Goal: Task Accomplishment & Management: Manage account settings

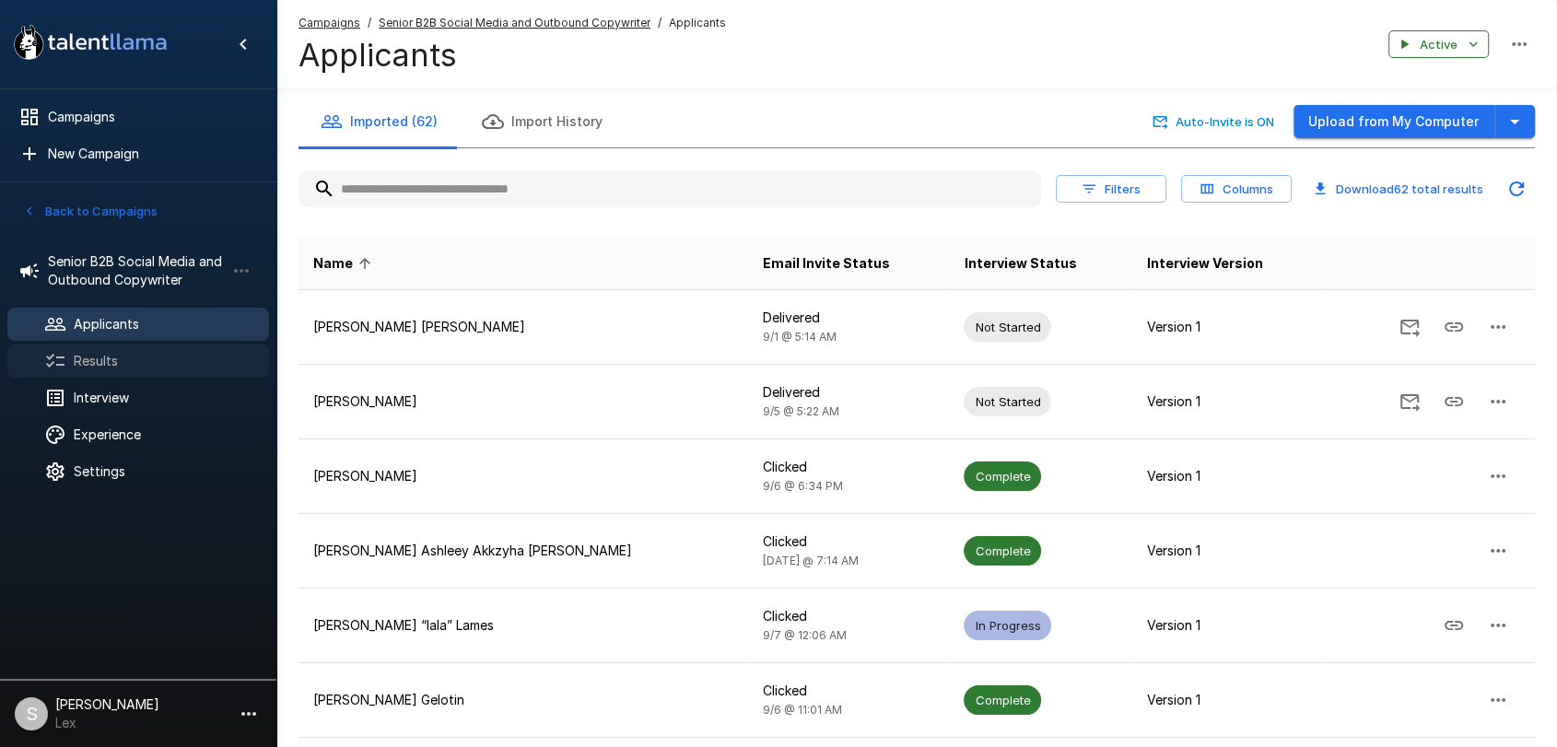
click at [88, 362] on span "Results" at bounding box center [164, 361] width 181 height 18
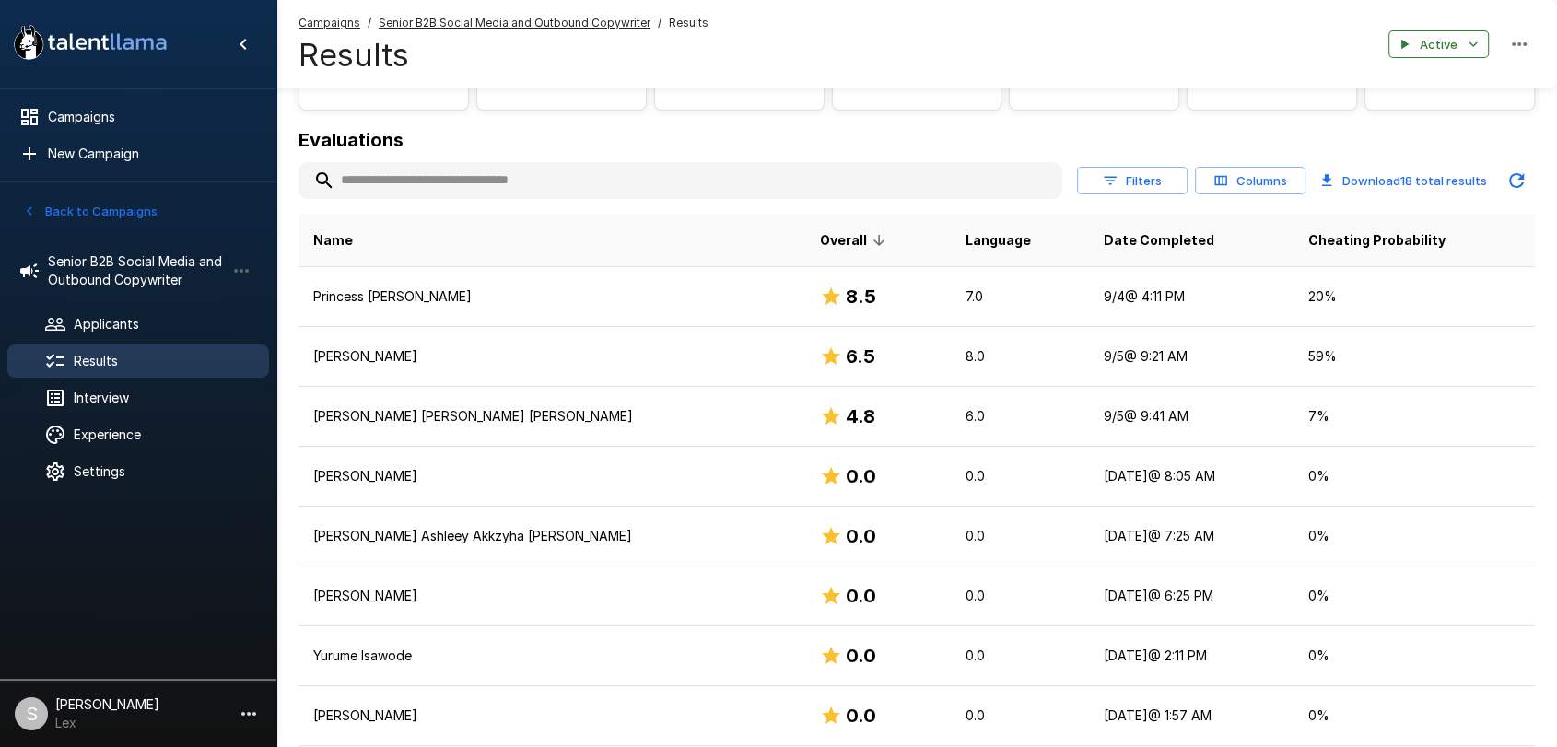
scroll to position [181, 0]
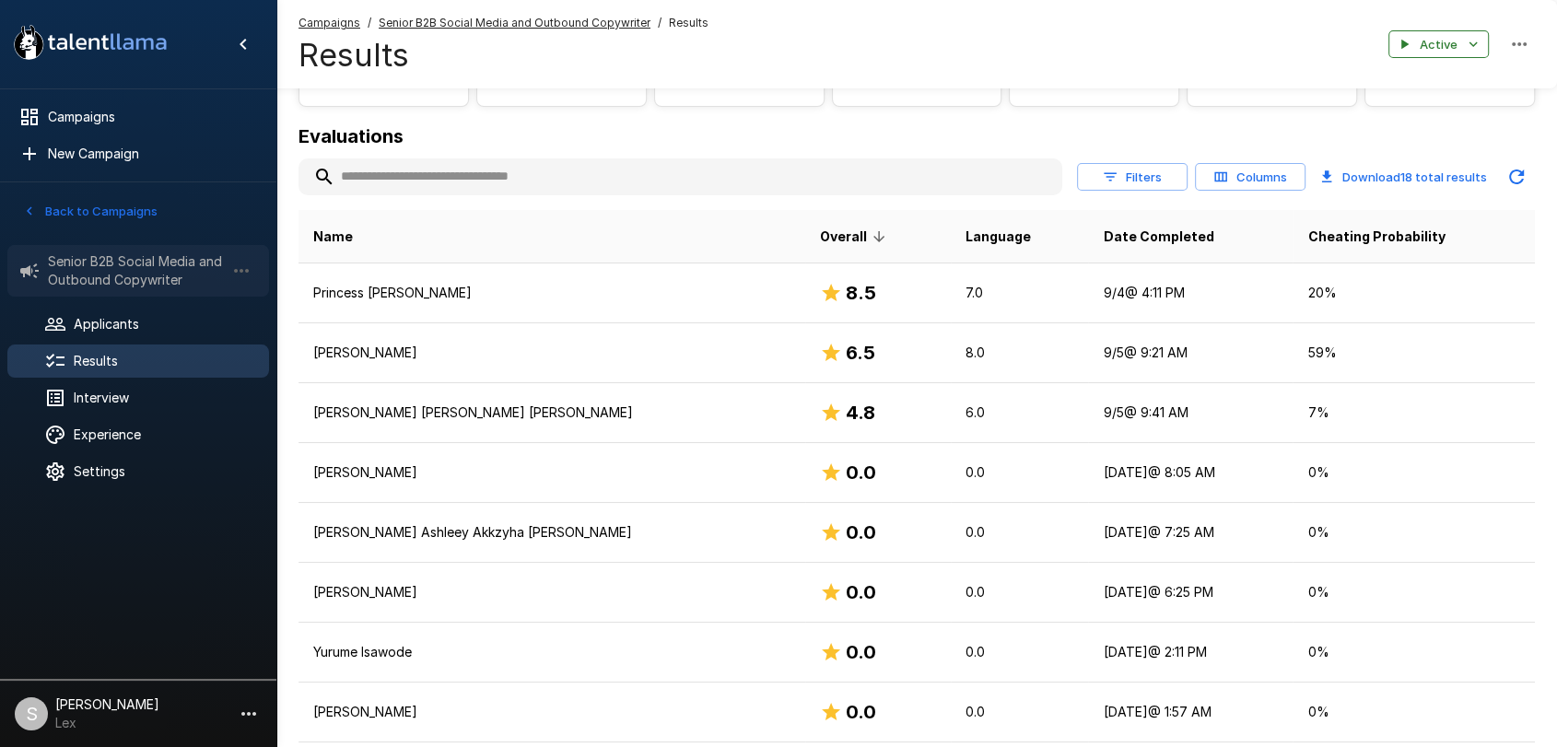
click at [124, 273] on span "Senior B2B Social Media and Outbound Copywriter" at bounding box center [136, 270] width 177 height 37
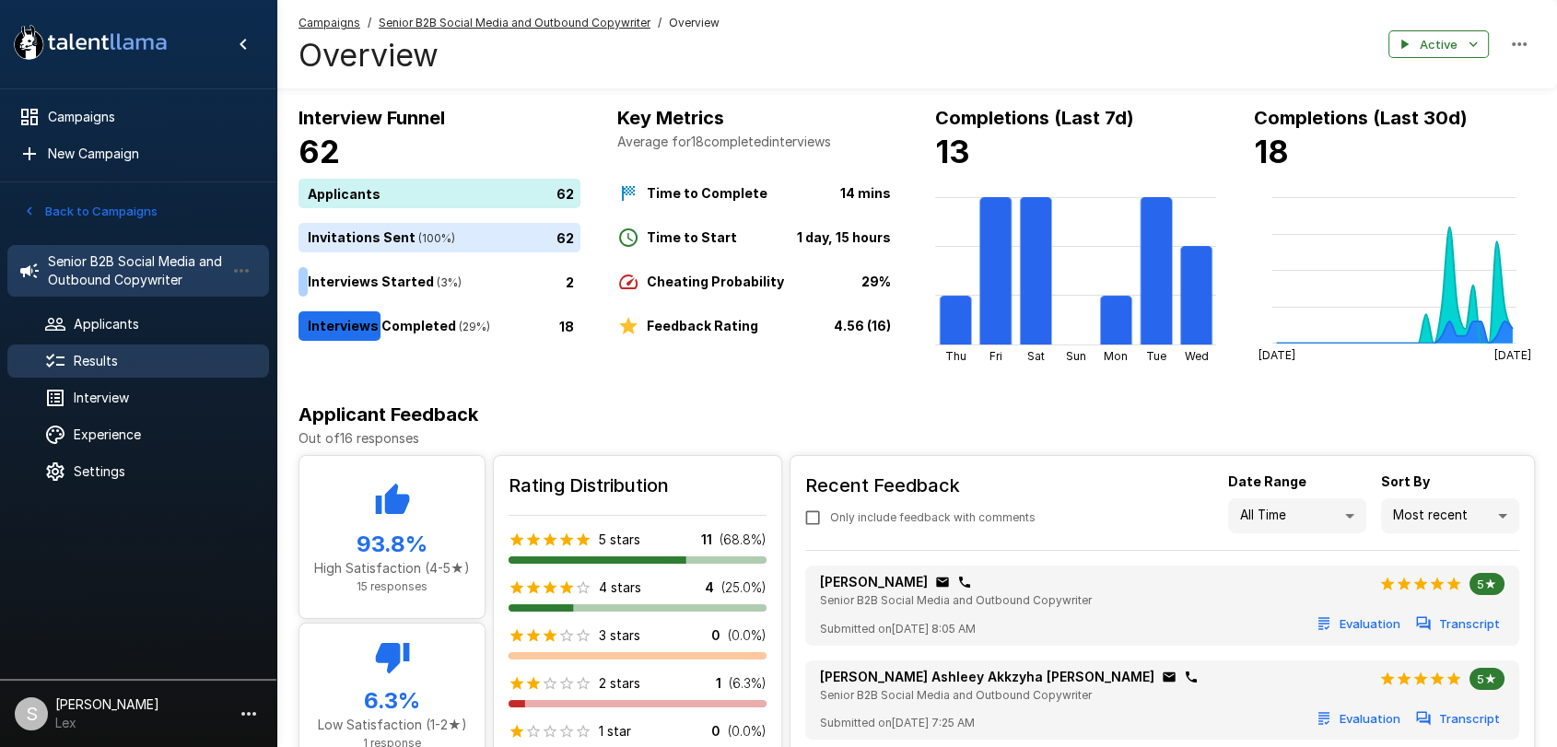
click at [90, 360] on span "Results" at bounding box center [164, 361] width 181 height 18
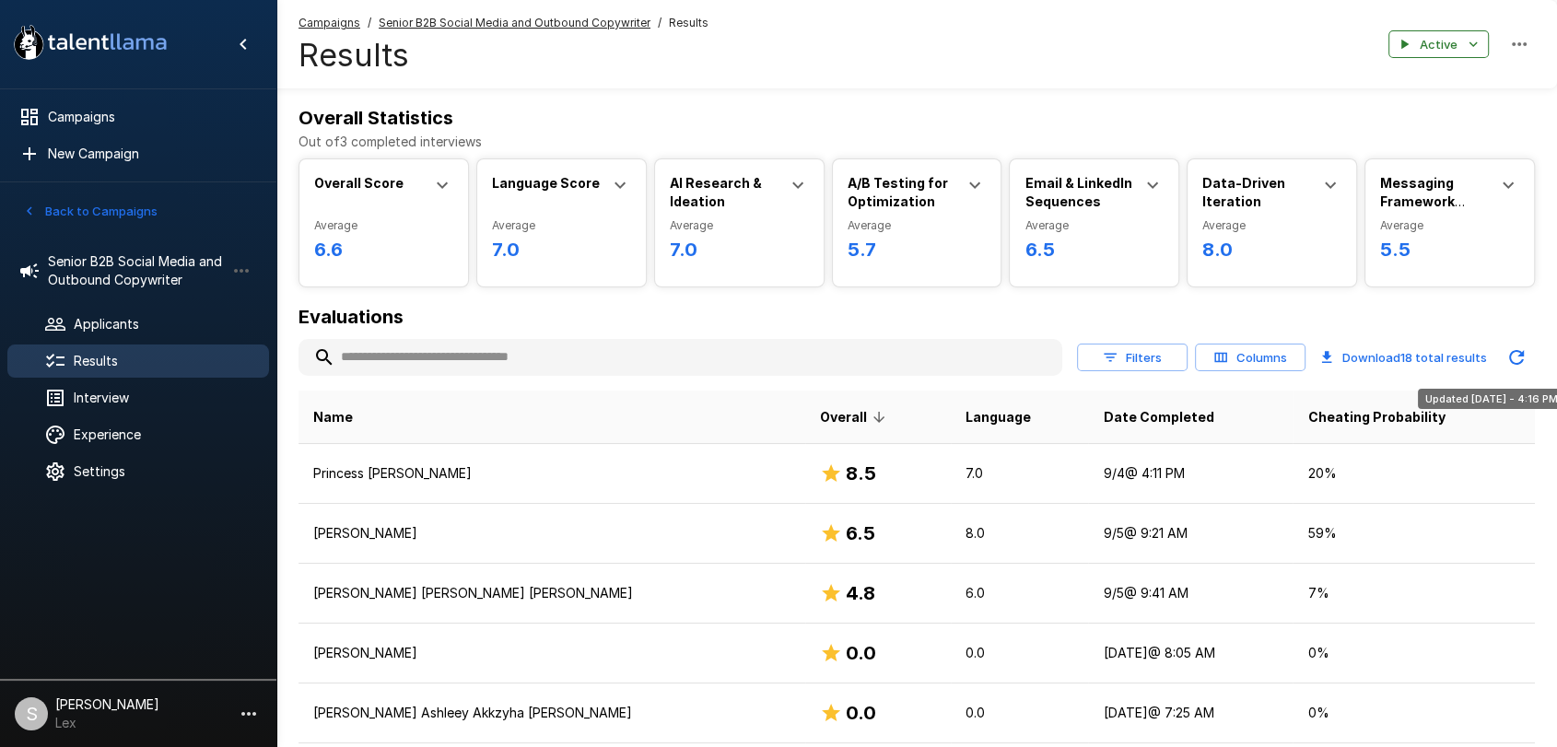
click at [1512, 357] on icon "Updated Today - 4:16 PM" at bounding box center [1516, 357] width 22 height 22
click at [117, 326] on span "Applicants" at bounding box center [164, 324] width 181 height 18
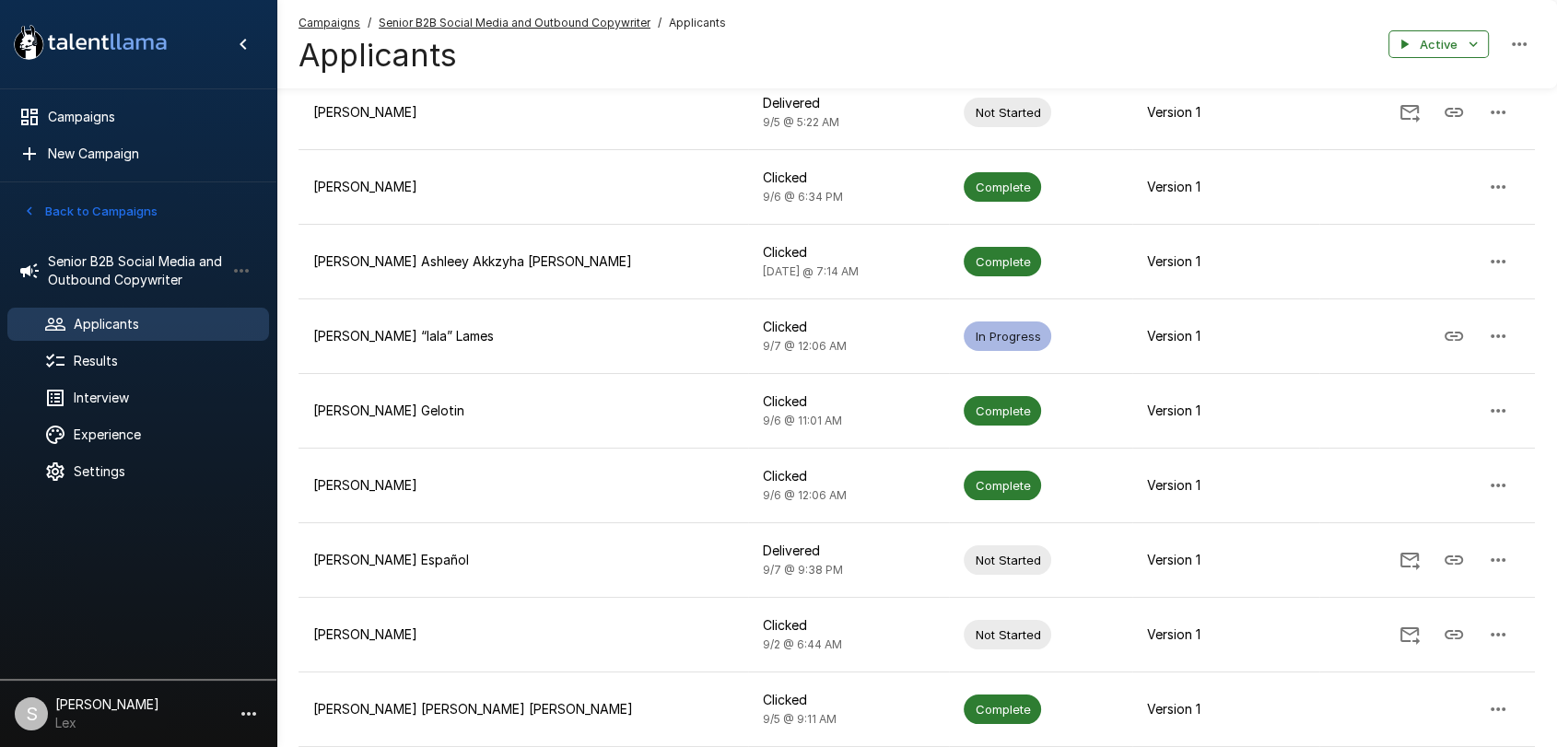
scroll to position [424, 0]
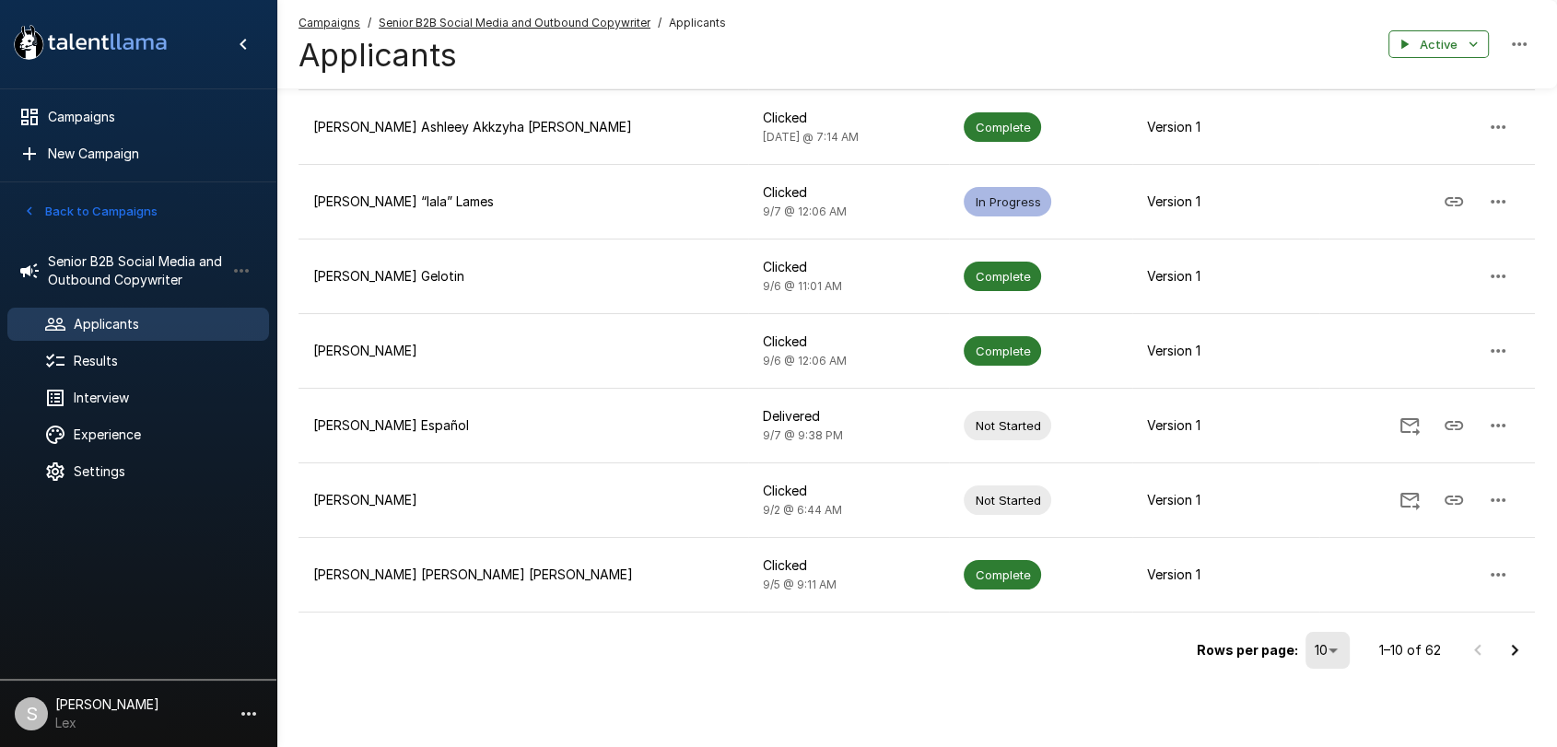
click at [1506, 645] on icon "Go to next page" at bounding box center [1514, 650] width 22 height 22
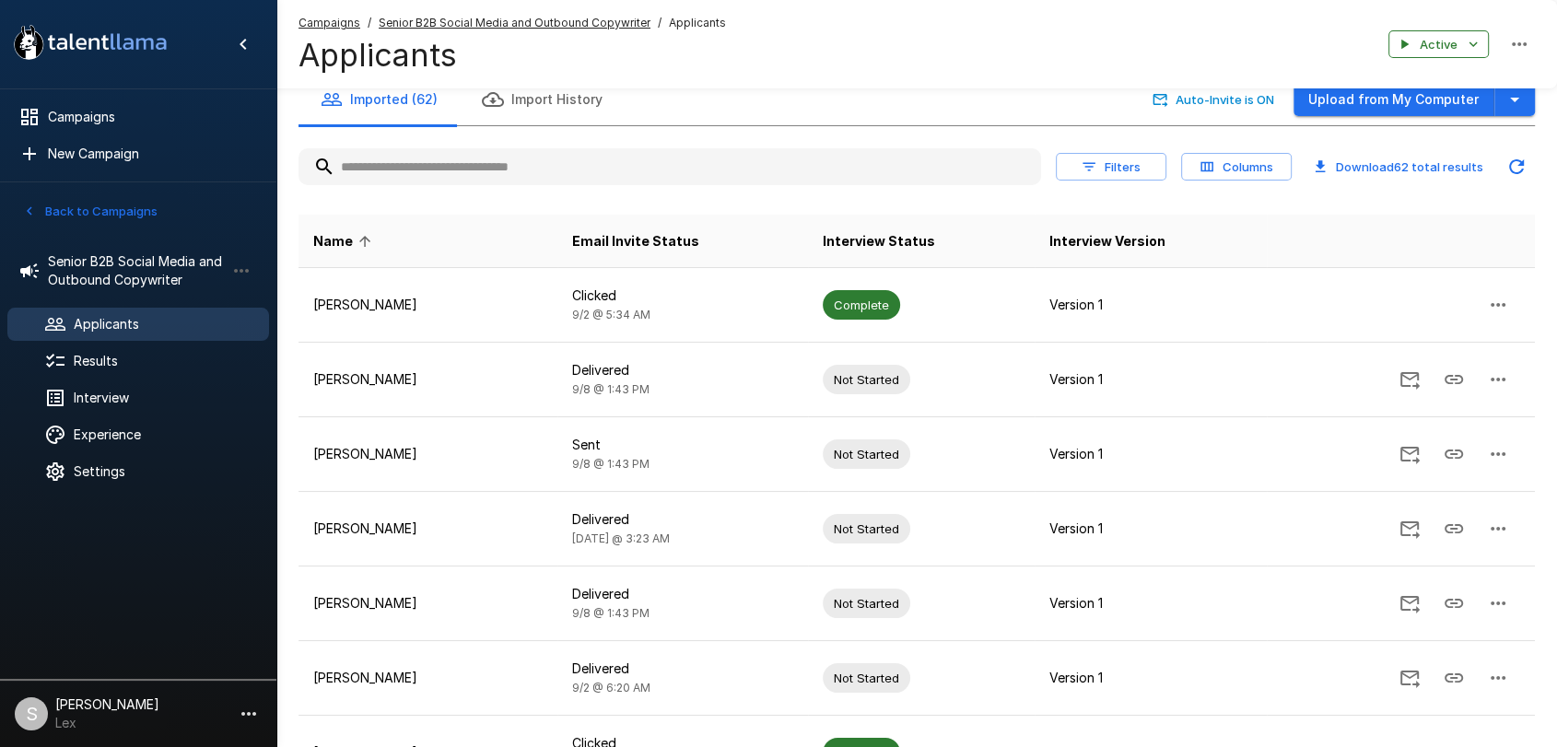
scroll to position [0, 0]
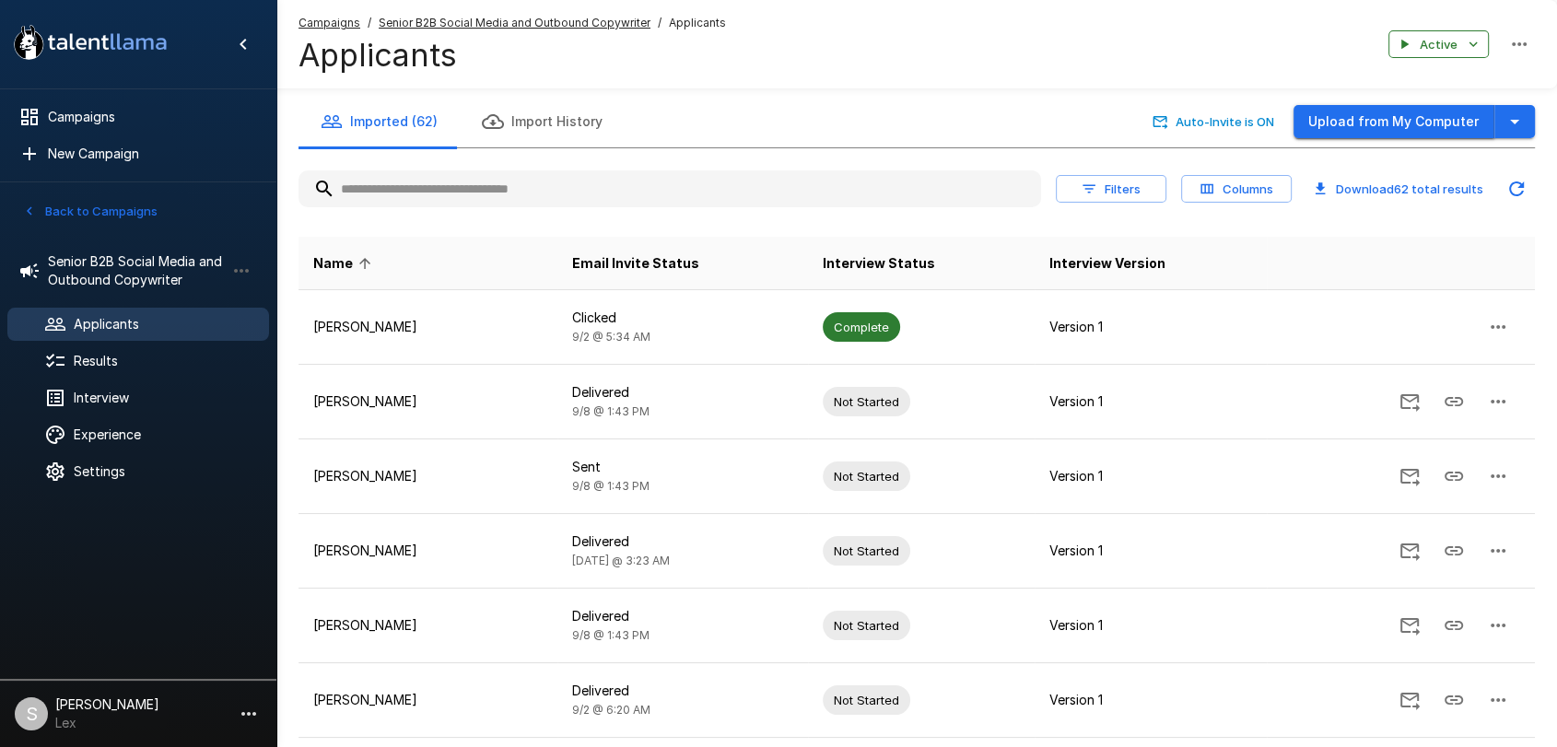
click at [1393, 110] on button "Upload from My Computer" at bounding box center [1393, 122] width 201 height 34
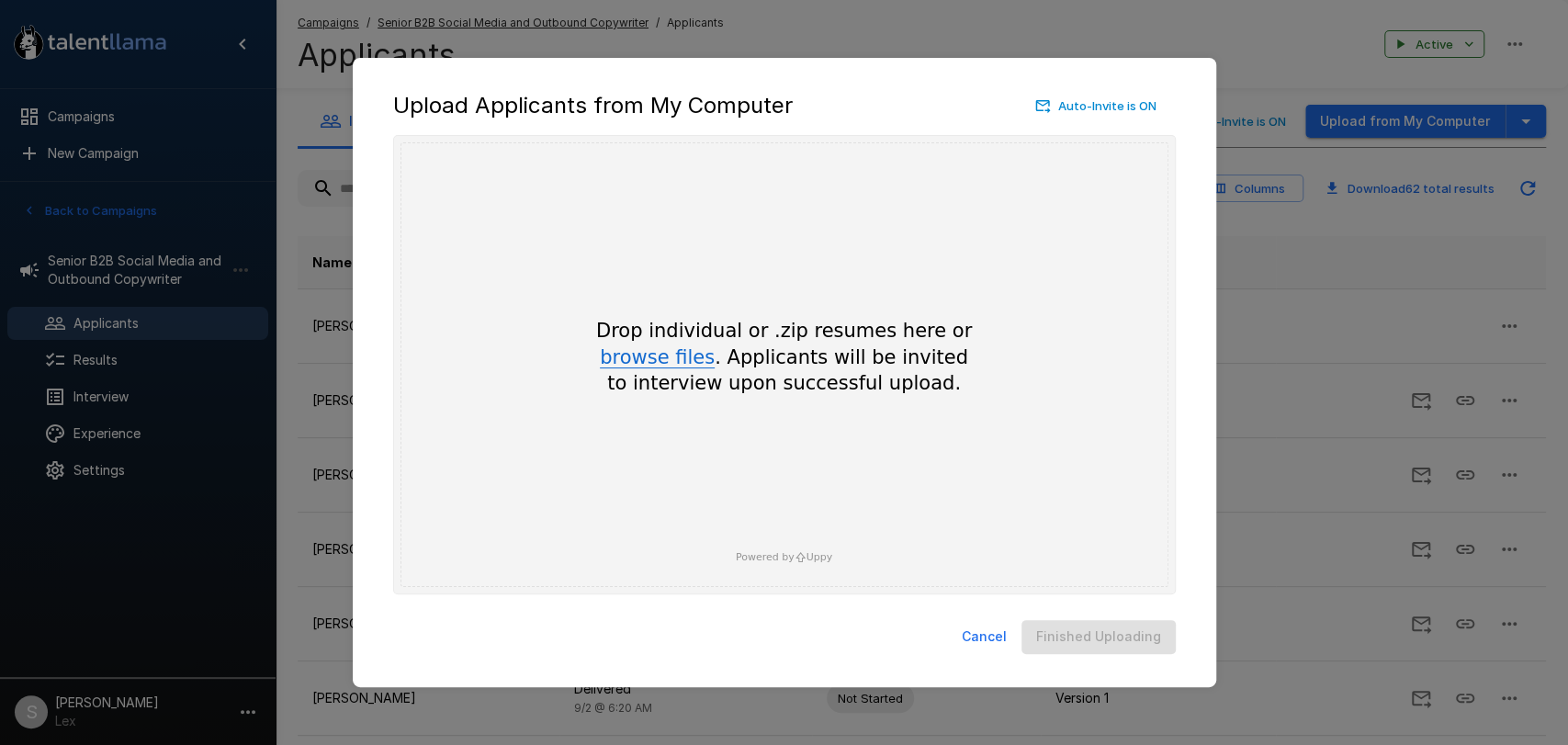
click at [664, 358] on button "browse files" at bounding box center [656, 358] width 115 height 20
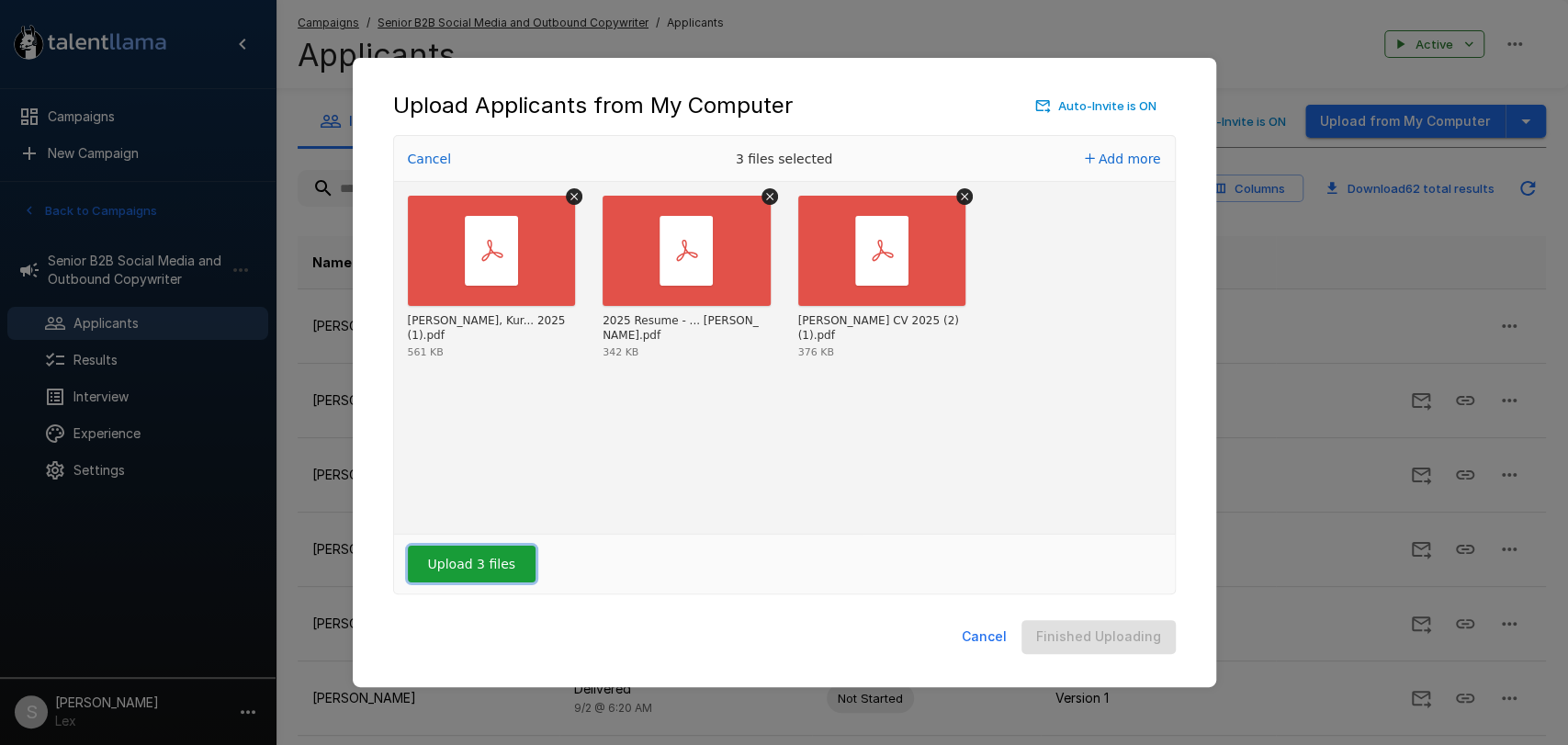
click at [471, 568] on button "Upload 3 files" at bounding box center [472, 563] width 128 height 37
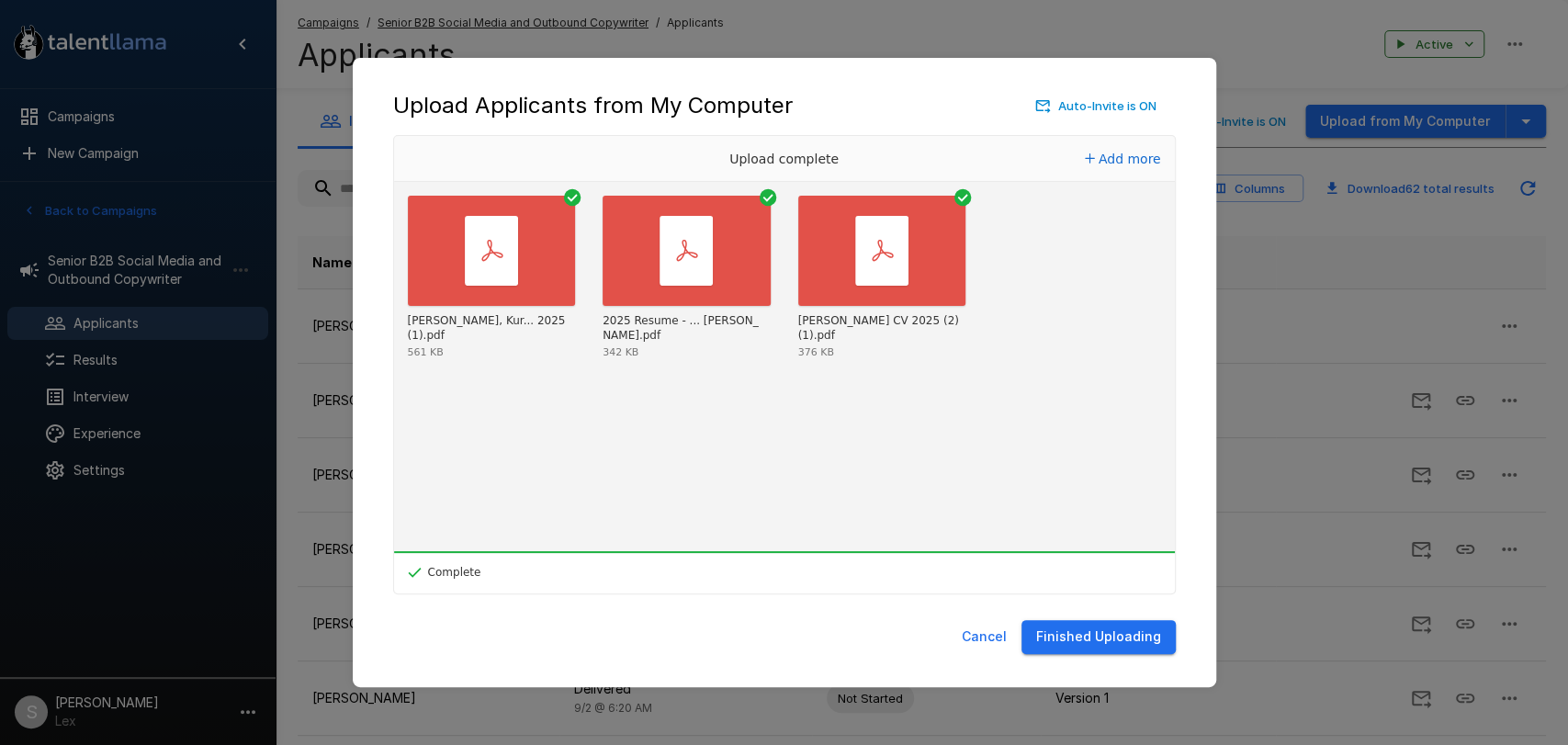
click at [1085, 645] on button "Finished Uploading" at bounding box center [1098, 637] width 155 height 34
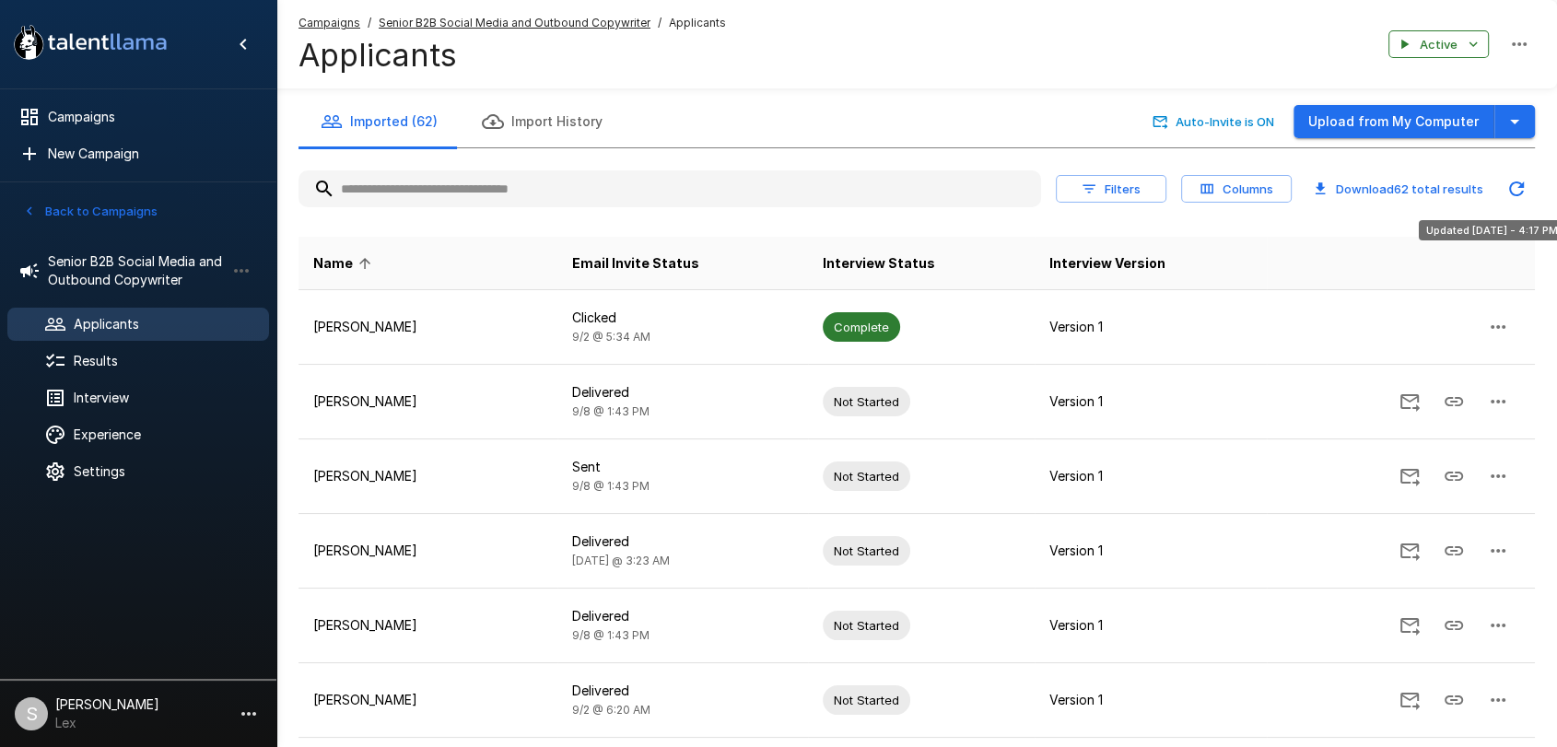
click at [1511, 186] on icon "Updated Today - 4:17 PM" at bounding box center [1516, 188] width 15 height 15
click at [1506, 191] on icon "Updated Today - 4:18 PM" at bounding box center [1516, 189] width 22 height 22
click at [1513, 121] on icon "button" at bounding box center [1514, 122] width 9 height 5
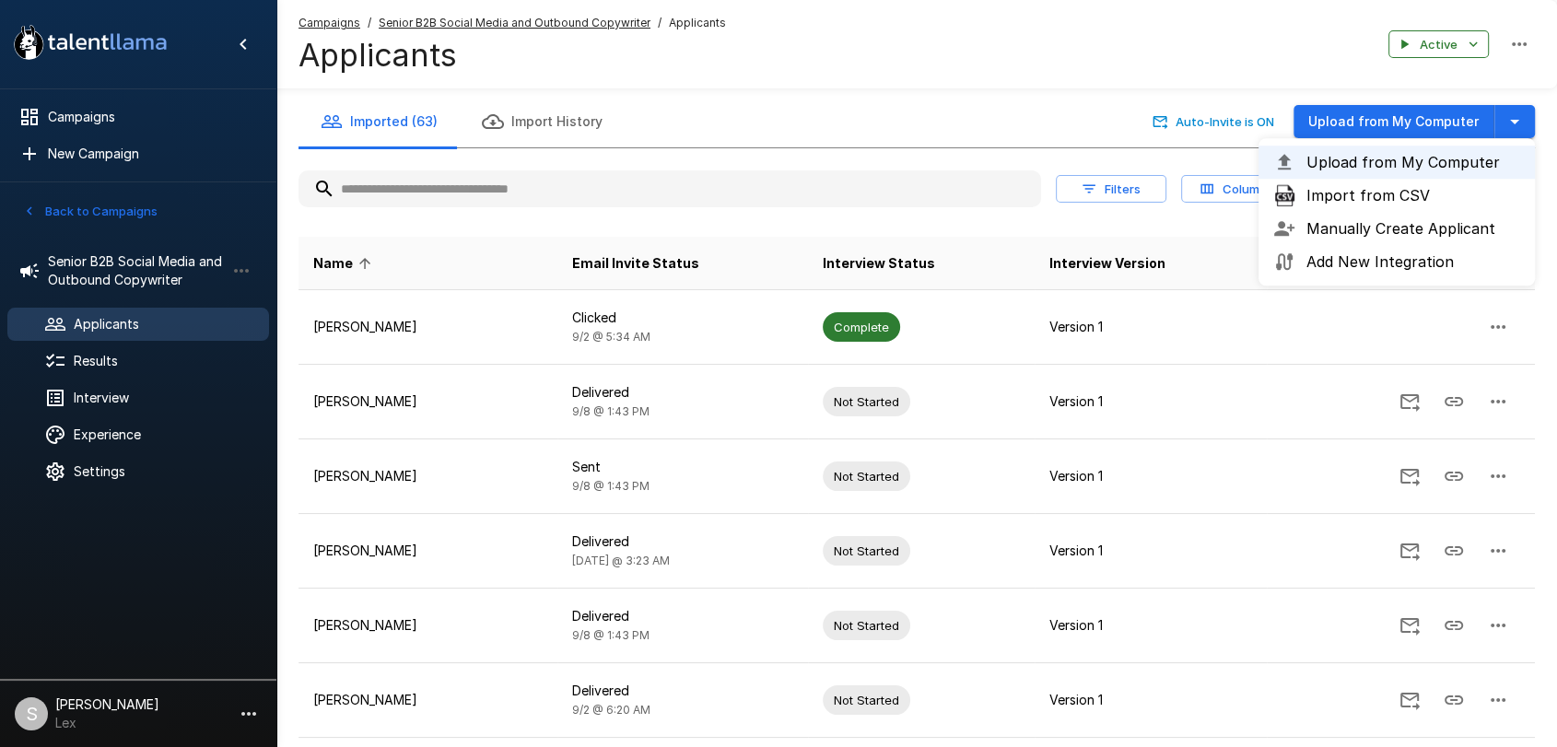
click at [1170, 47] on div "Campaigns / Senior B2B Social Media and Outbound Copywriter / Applicants Applic…" at bounding box center [916, 44] width 1280 height 88
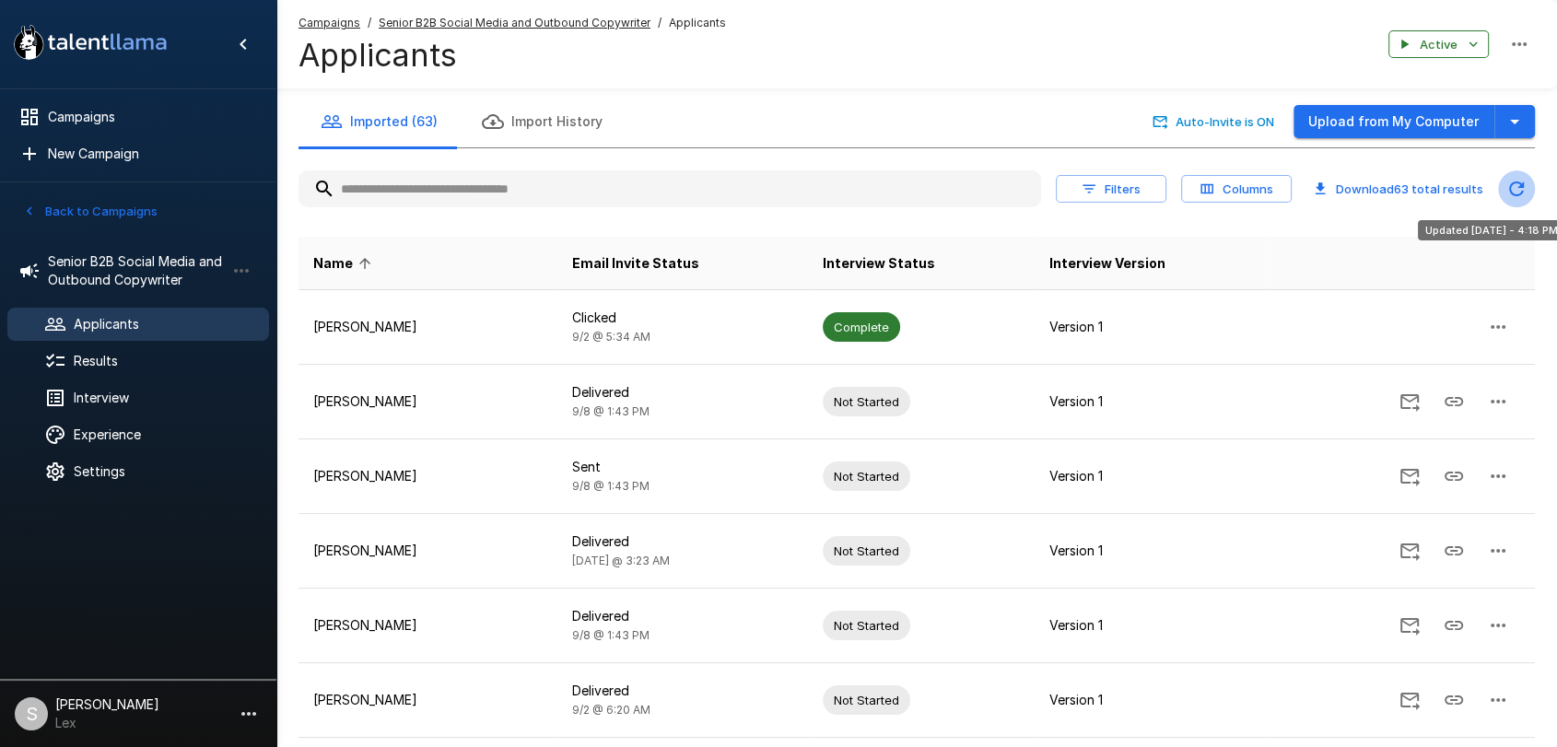
click at [1511, 184] on icon "Updated Today - 4:18 PM" at bounding box center [1516, 188] width 15 height 15
click at [1511, 184] on icon "Refreshing..." at bounding box center [1516, 188] width 15 height 15
click at [74, 205] on button "Back to Campaigns" at bounding box center [90, 211] width 144 height 29
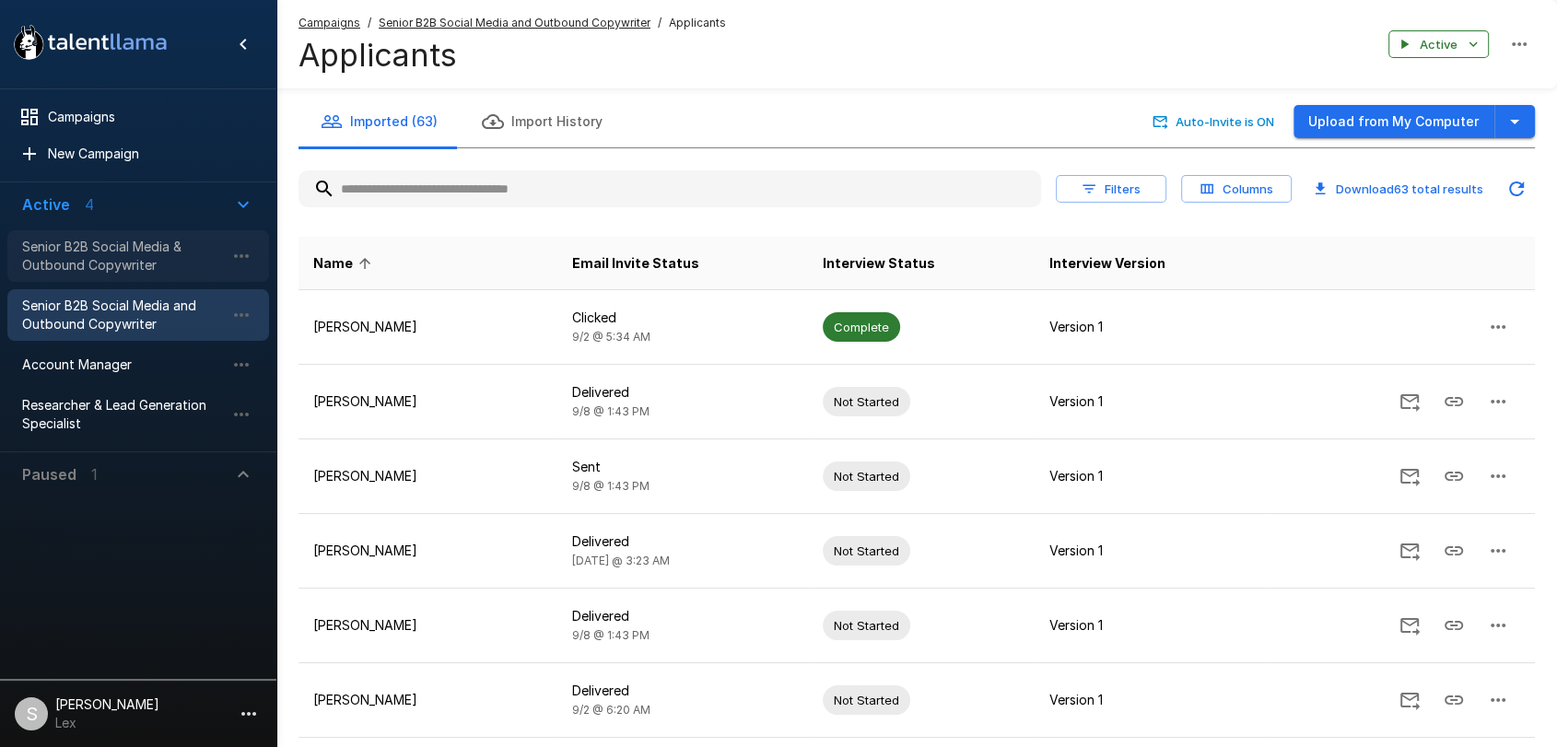
click at [71, 252] on span "Senior B2B Social Media & Outbound Copywriter" at bounding box center [123, 256] width 203 height 37
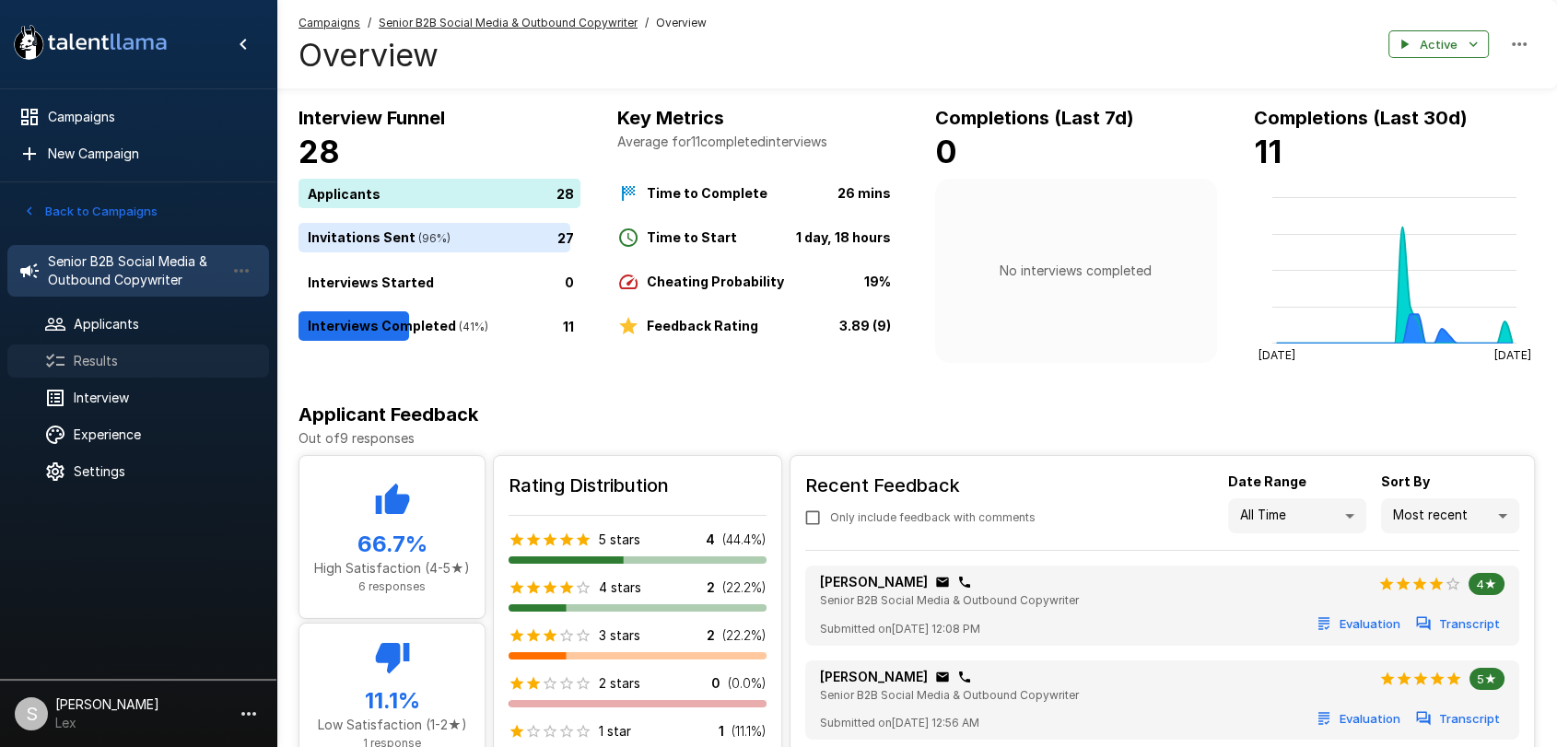
click at [96, 364] on span "Results" at bounding box center [164, 361] width 181 height 18
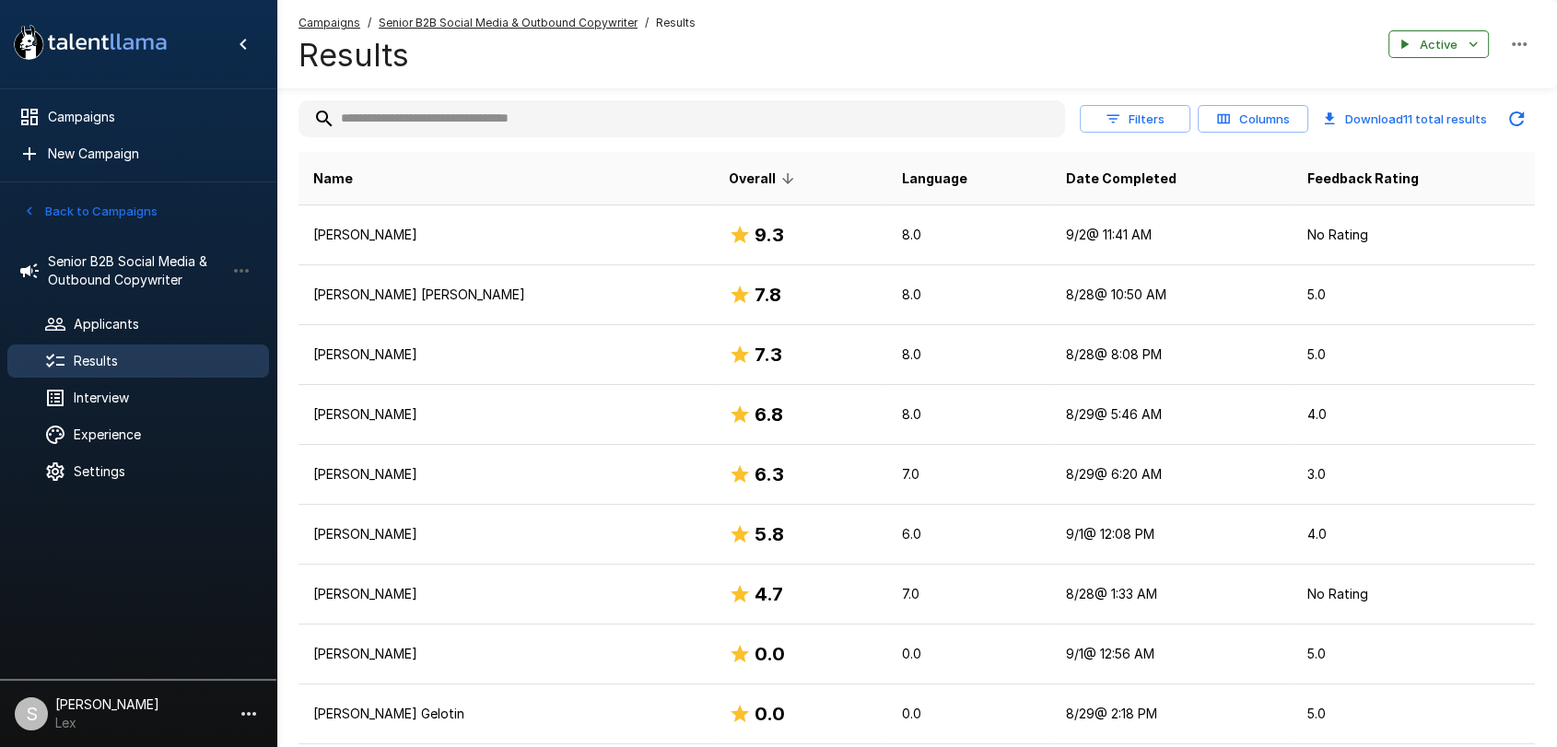
scroll to position [236, 0]
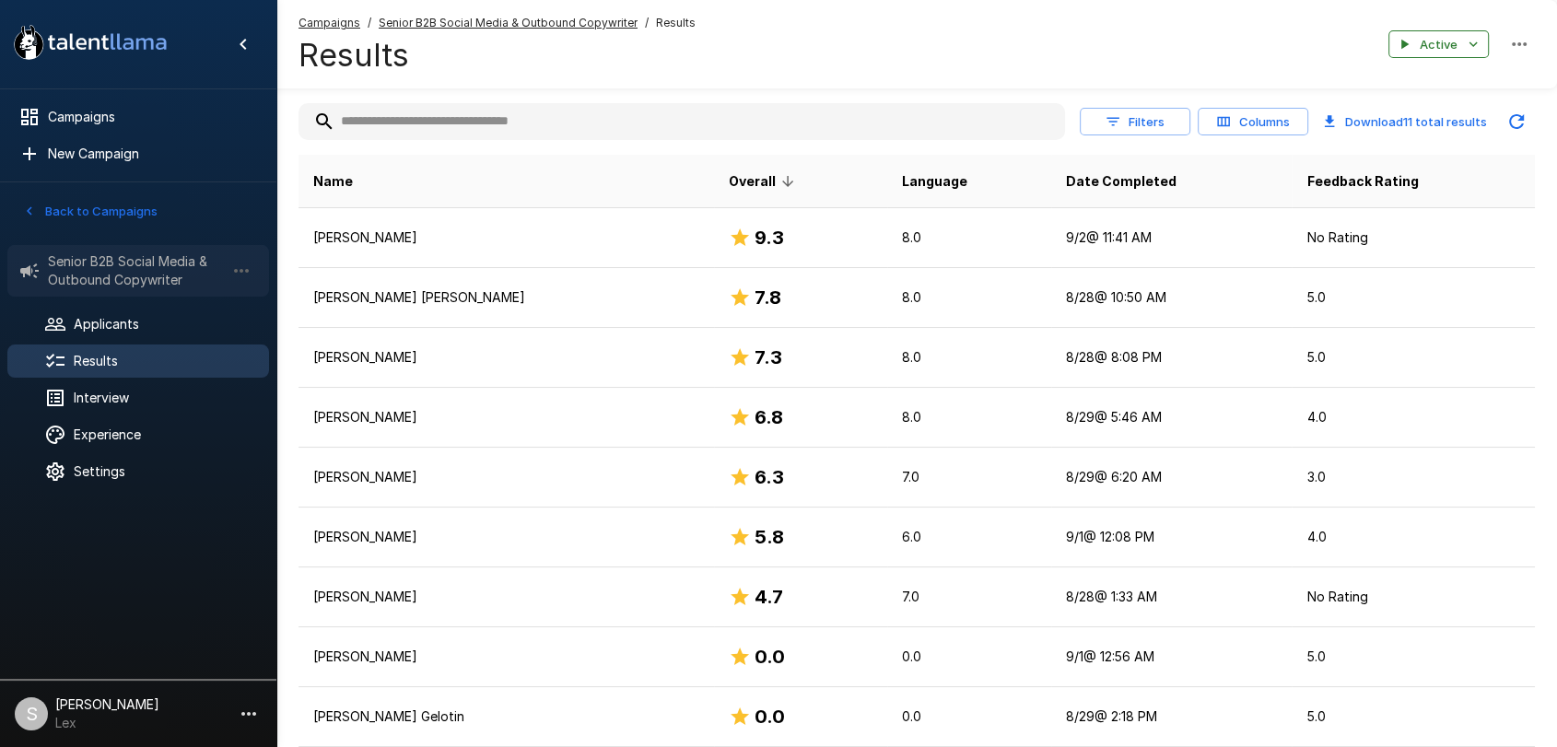
click at [49, 260] on span "Senior B2B Social Media & Outbound Copywriter" at bounding box center [136, 270] width 177 height 37
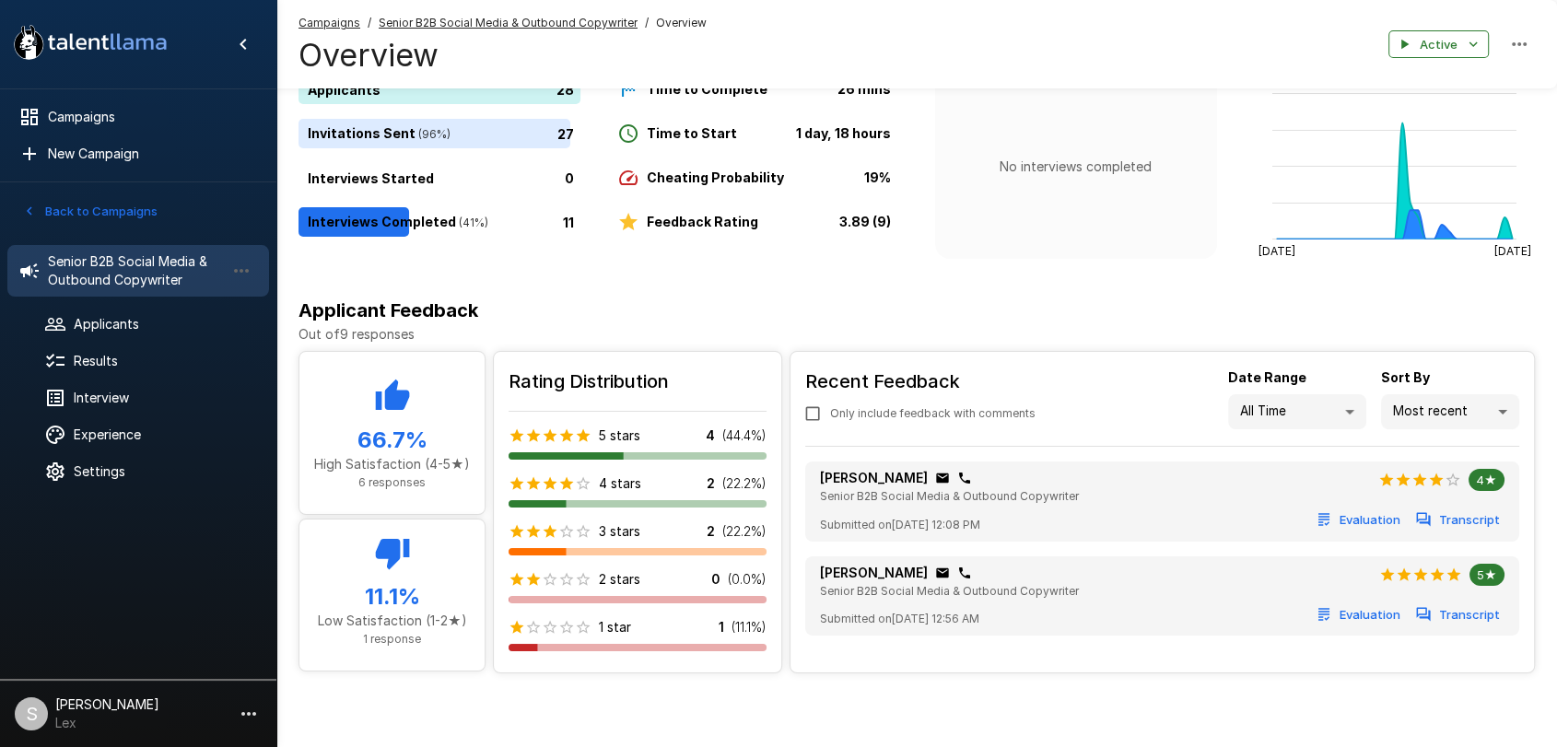
click at [52, 212] on button "Back to Campaigns" at bounding box center [90, 211] width 144 height 29
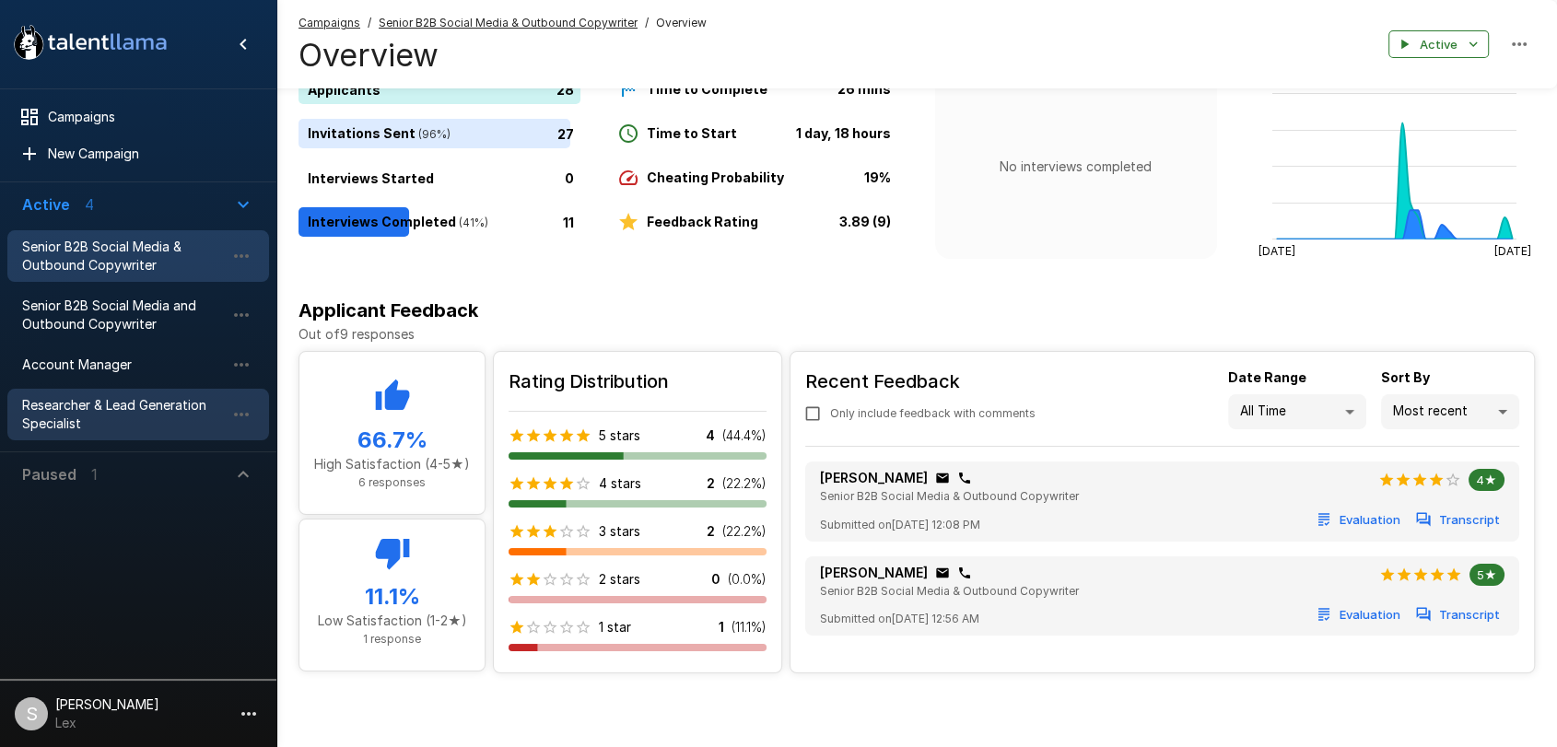
click at [64, 409] on span "Researcher & Lead Generation Specialist" at bounding box center [123, 414] width 203 height 37
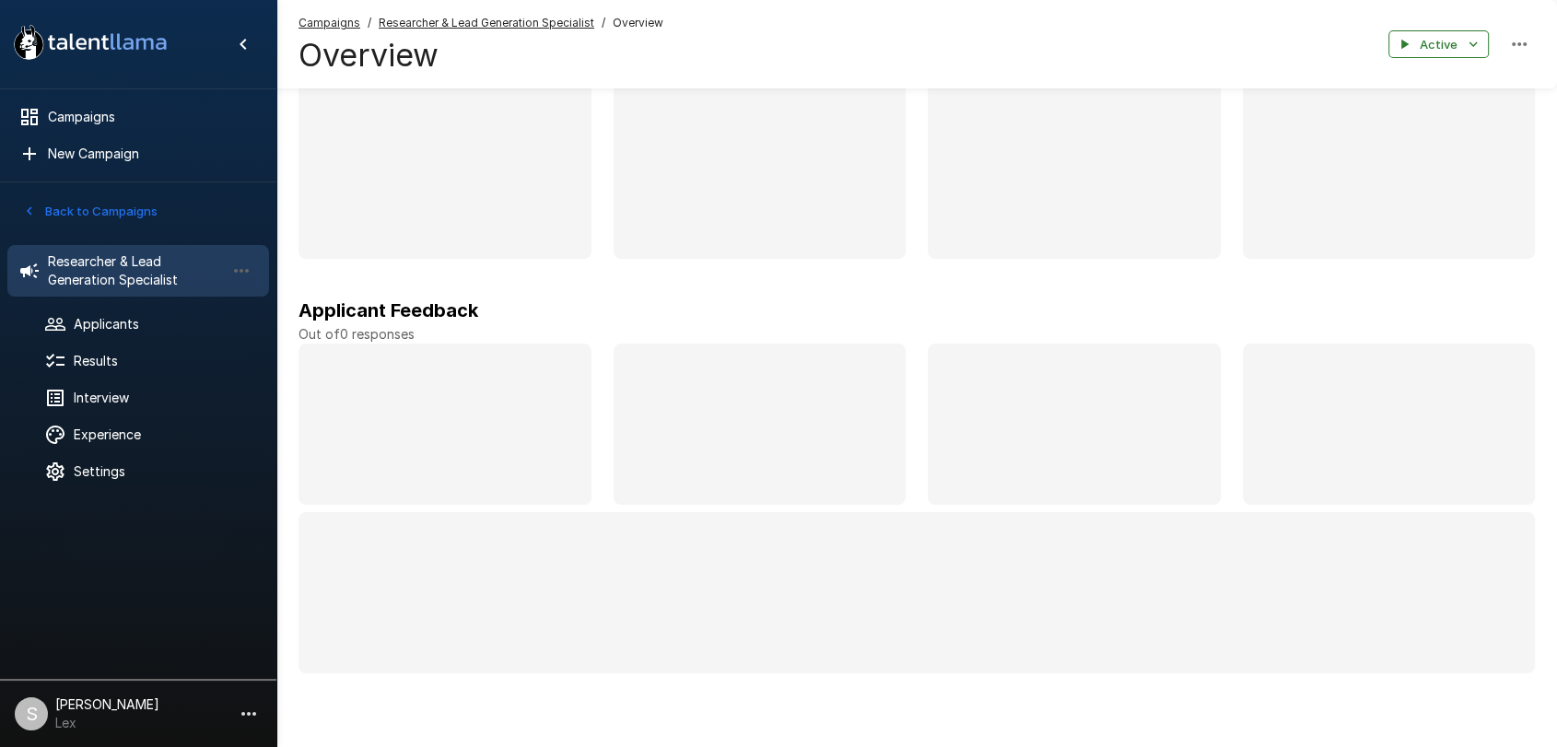
scroll to position [108, 0]
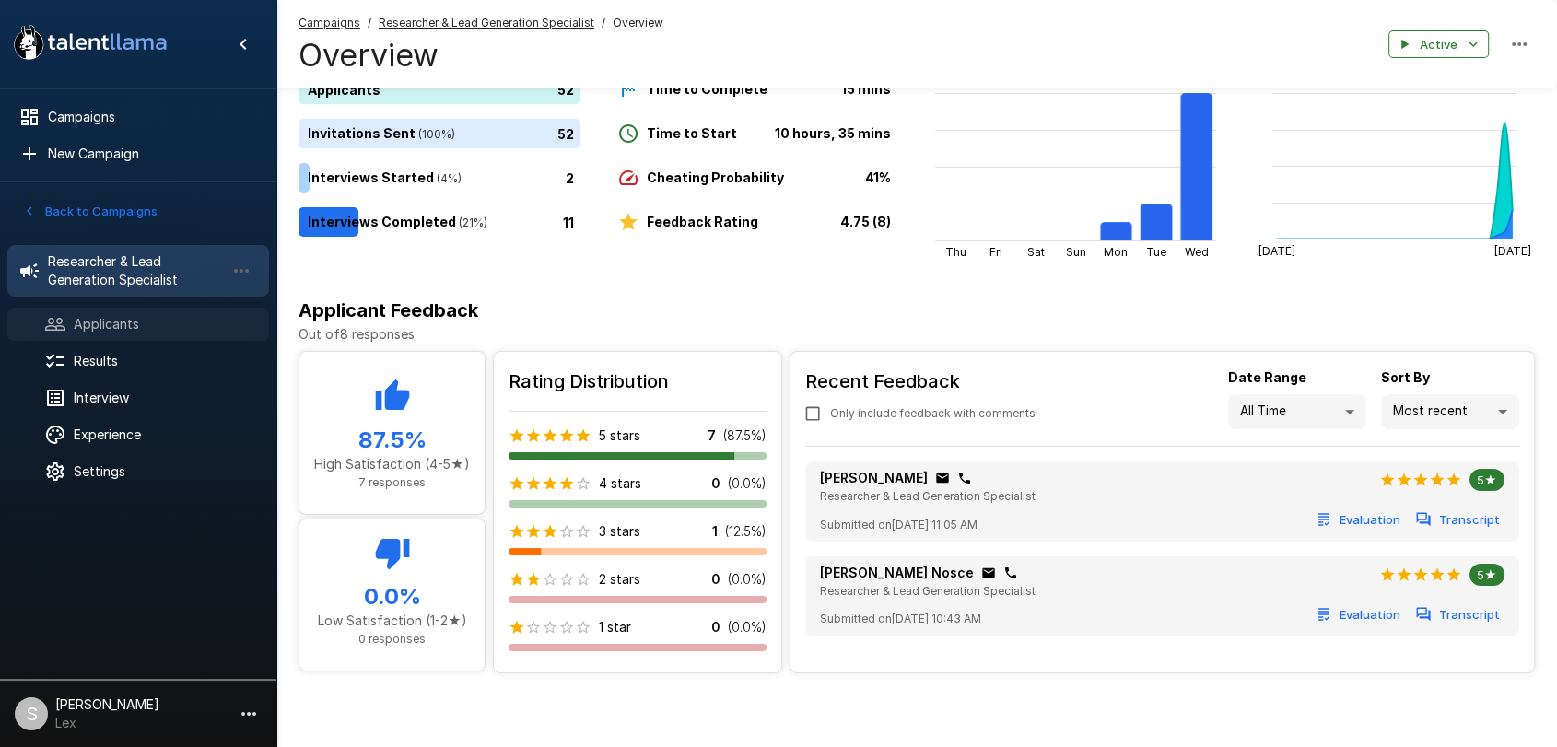
click at [103, 317] on span "Applicants" at bounding box center [164, 324] width 181 height 18
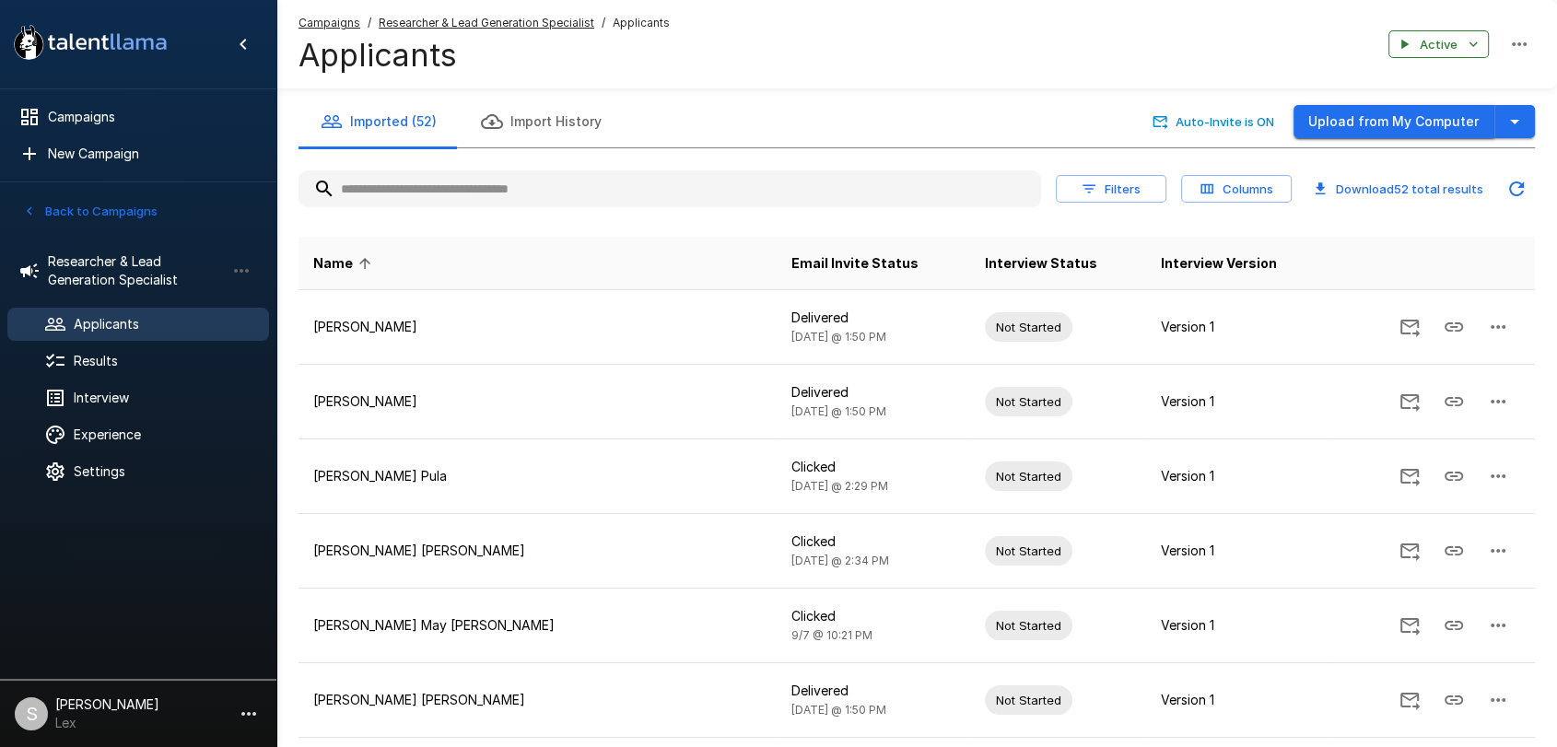
click at [1400, 119] on button "Upload from My Computer" at bounding box center [1393, 122] width 201 height 34
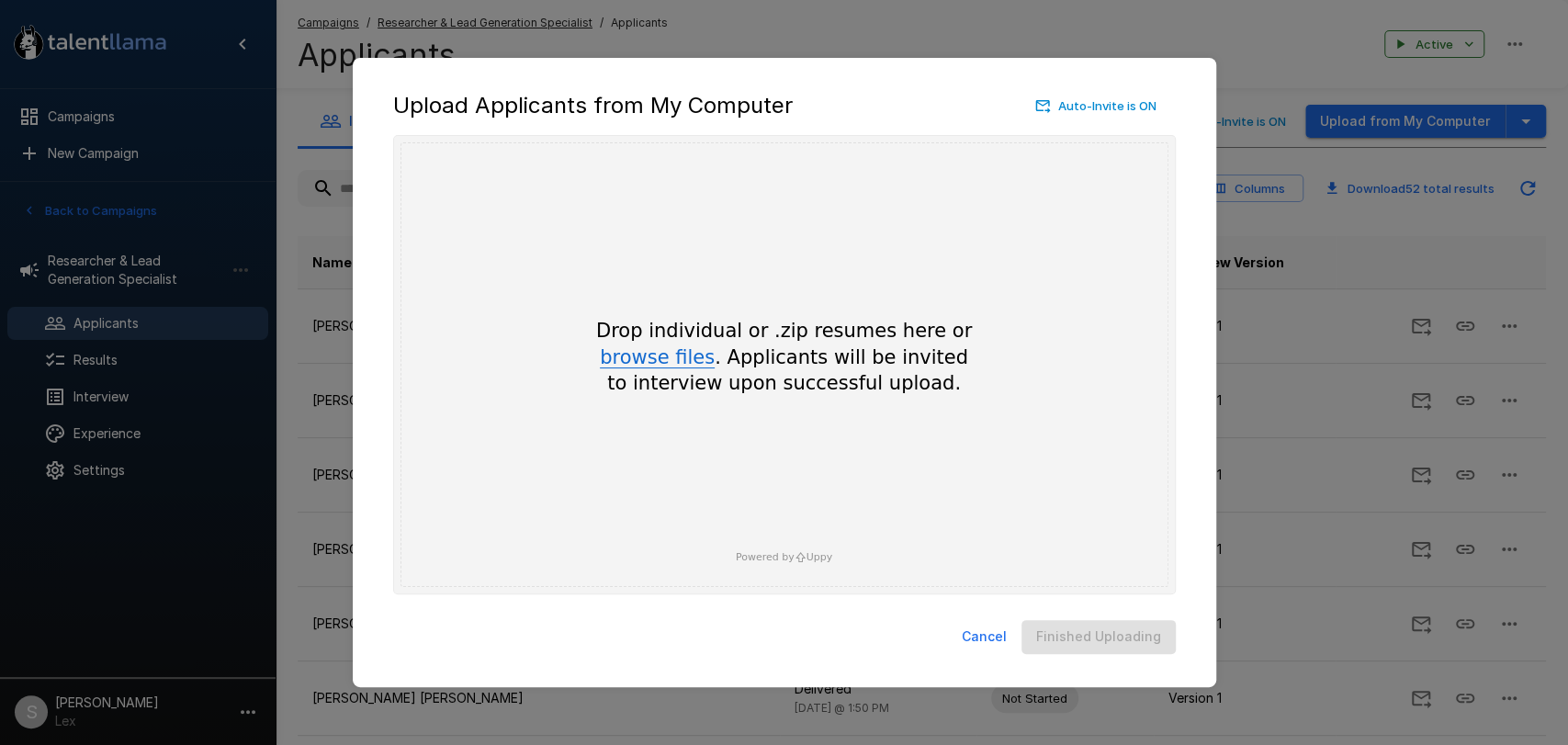
click at [676, 363] on button "browse files" at bounding box center [656, 358] width 115 height 20
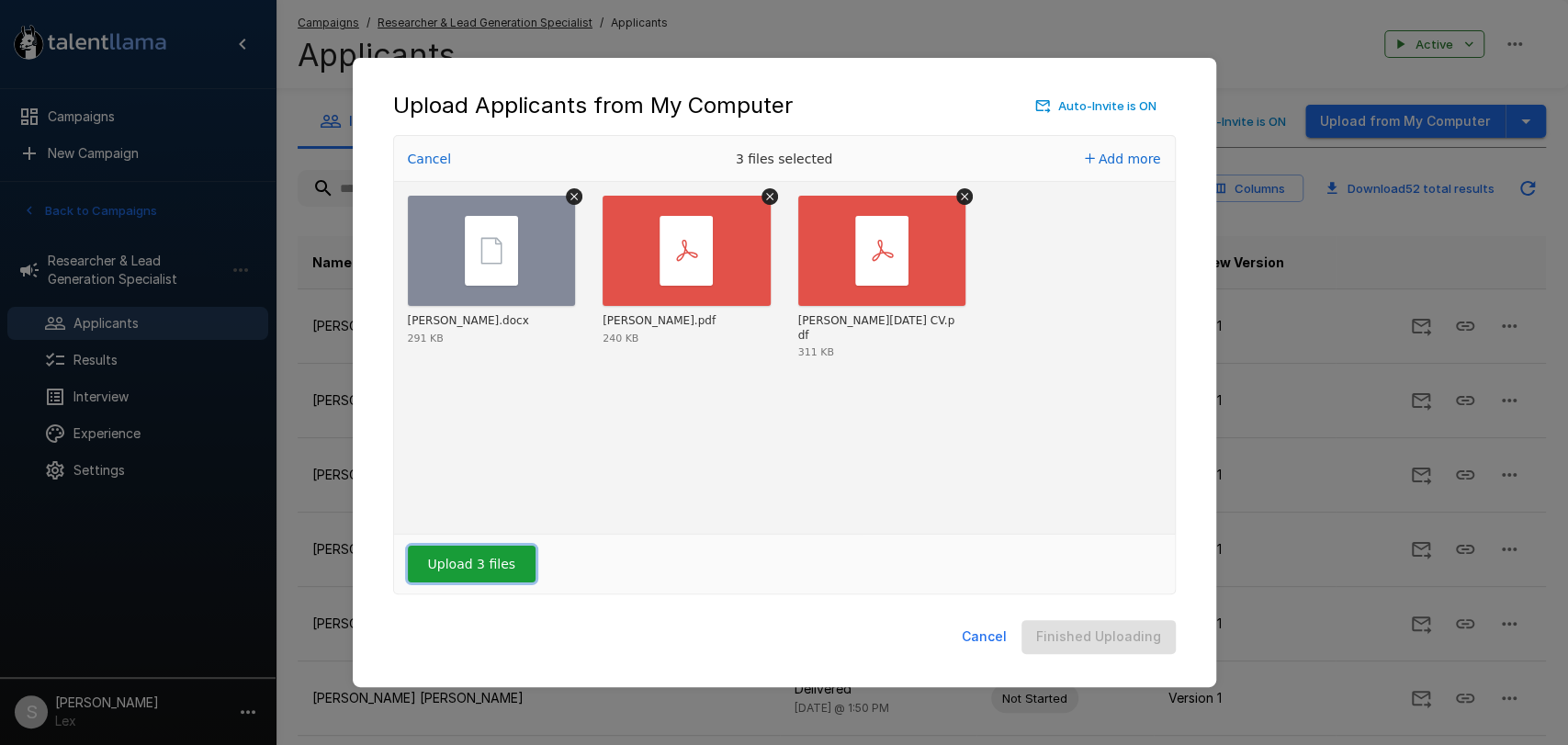
click at [479, 562] on button "Upload 3 files" at bounding box center [472, 563] width 128 height 37
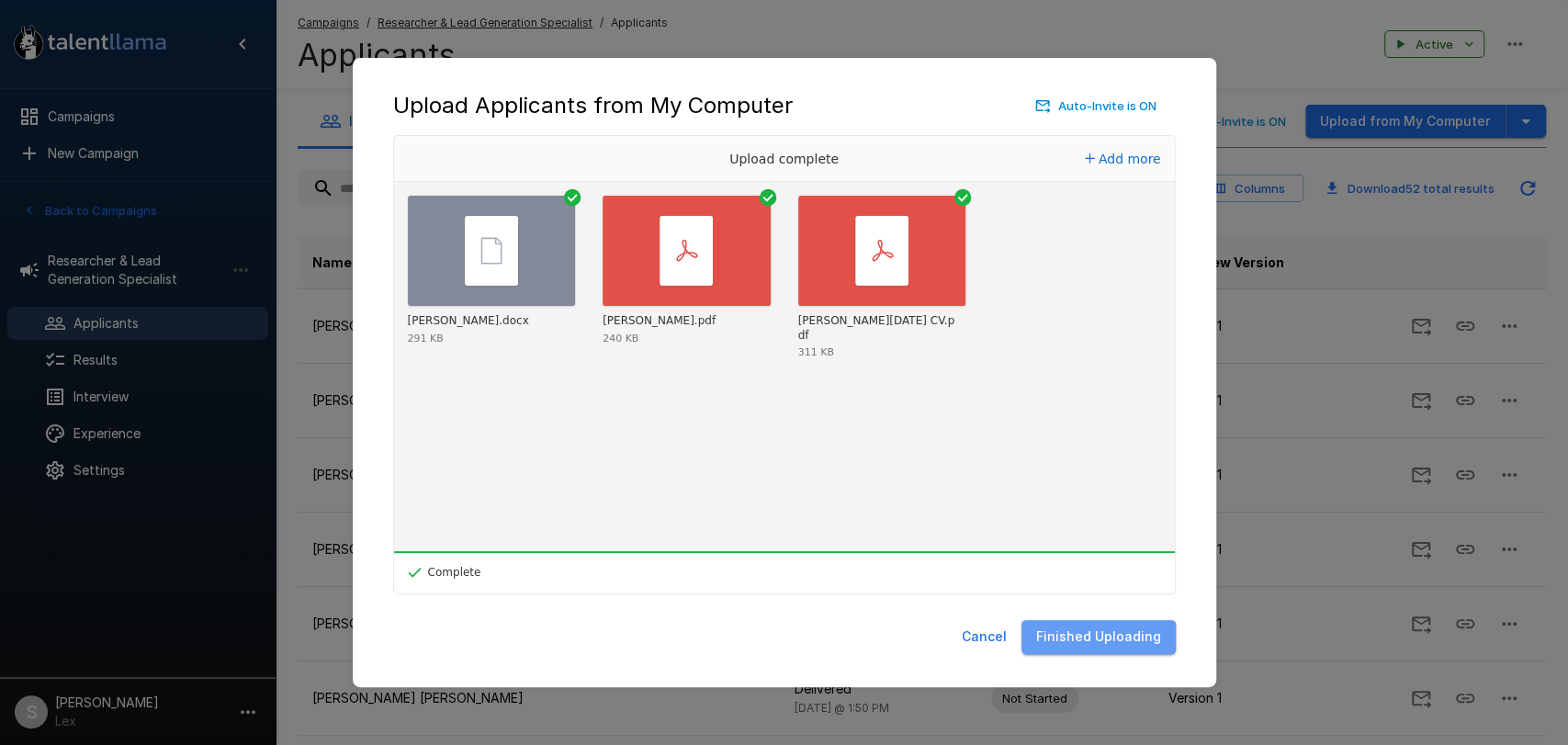
click at [1109, 645] on button "Finished Uploading" at bounding box center [1098, 637] width 155 height 34
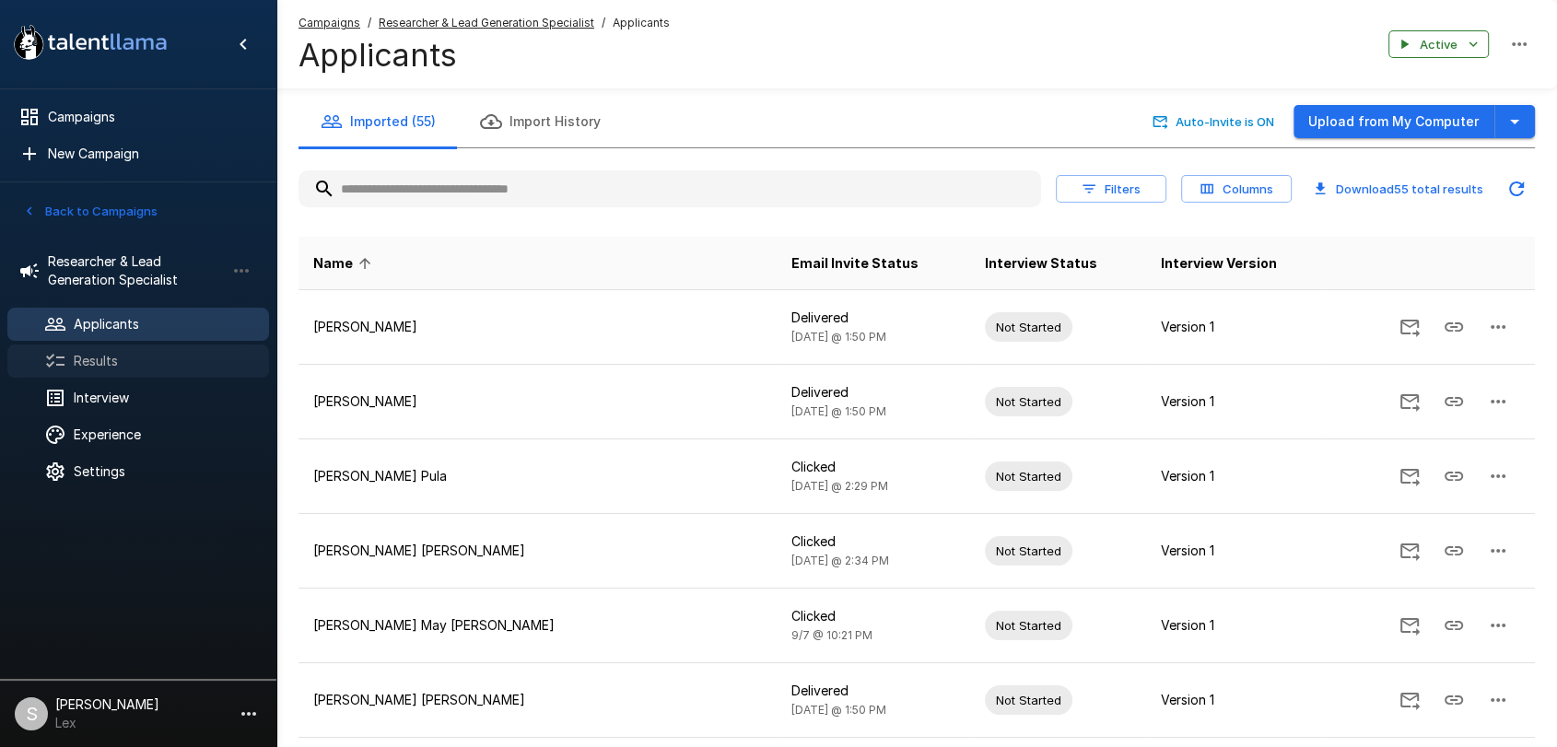
click at [101, 367] on span "Results" at bounding box center [164, 361] width 181 height 18
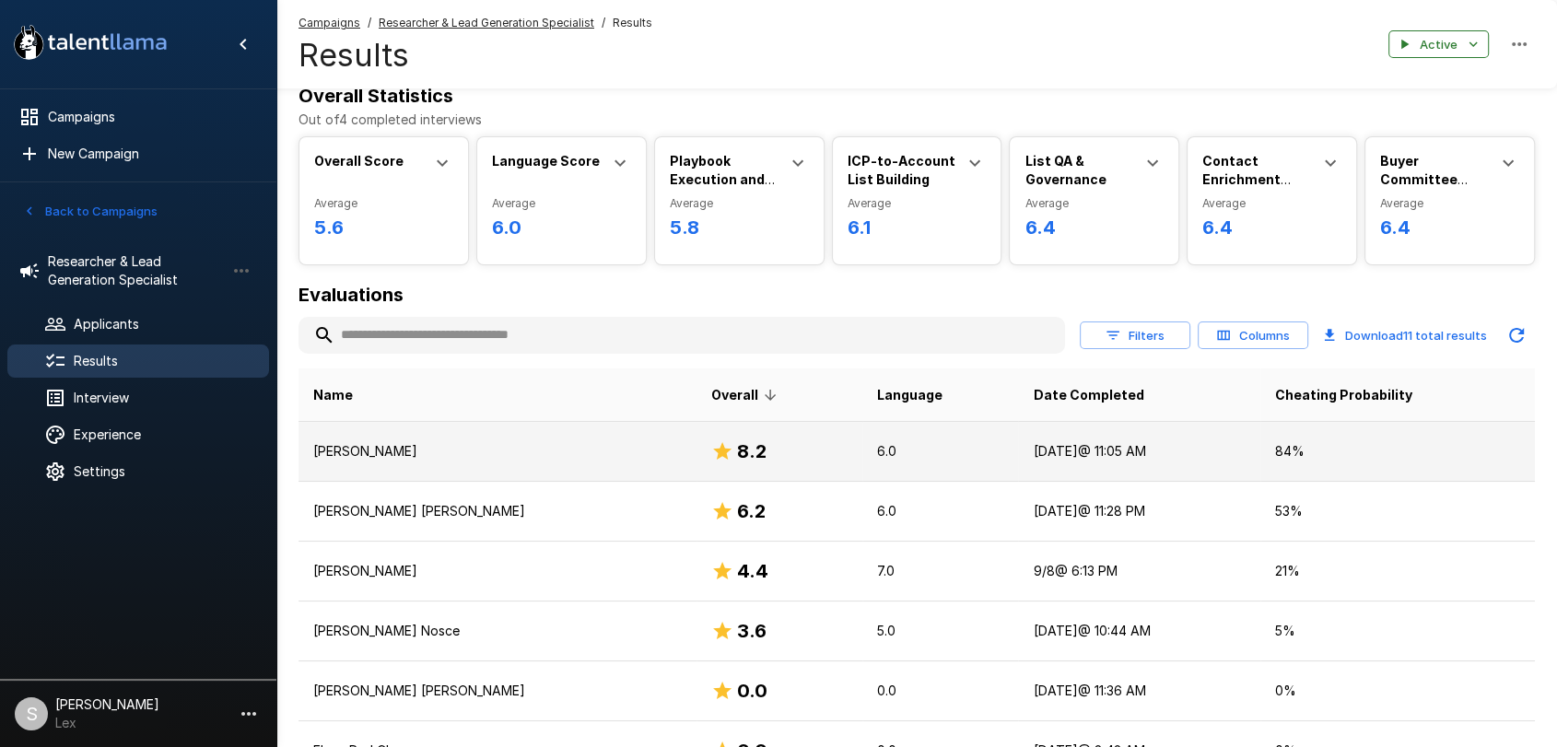
scroll to position [19, 0]
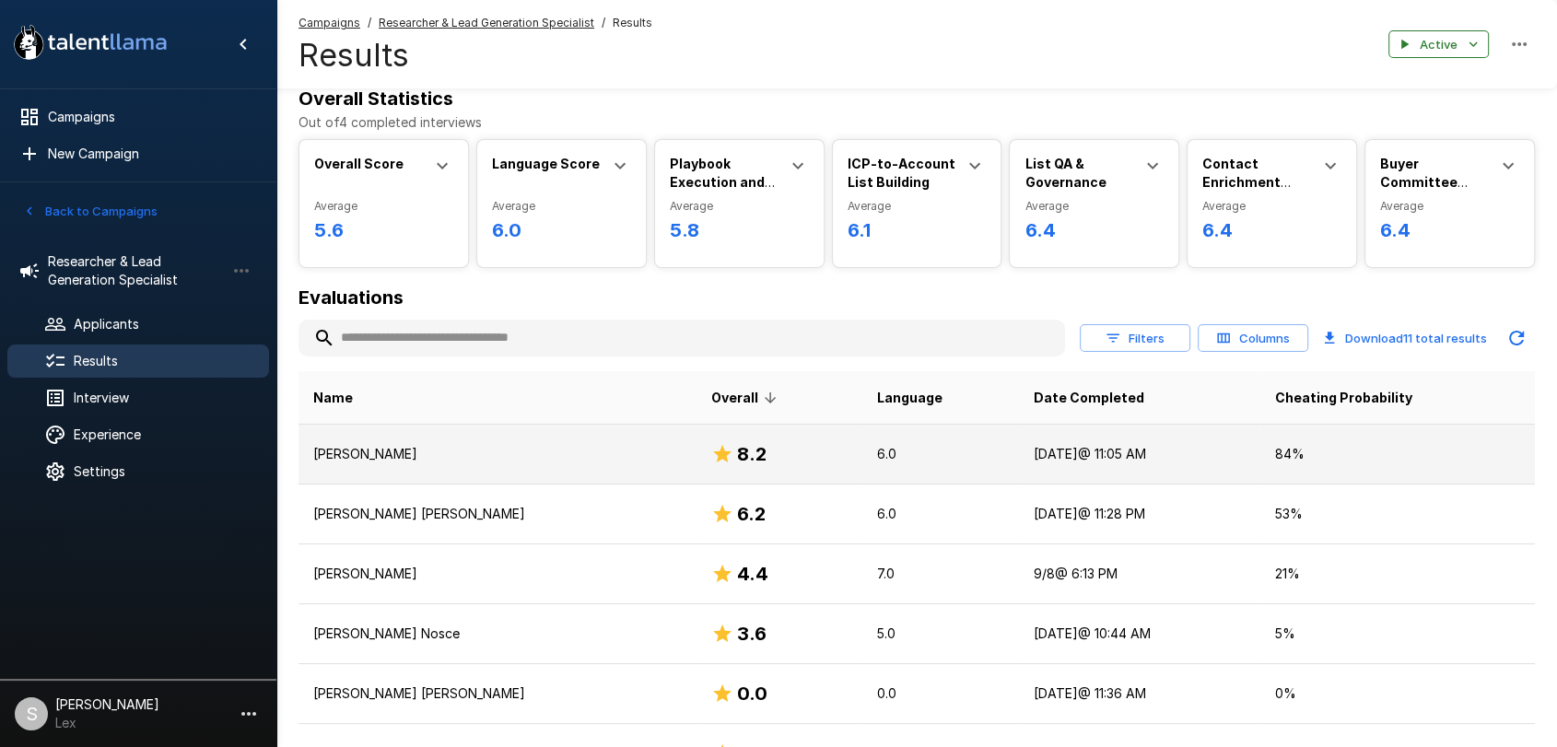
click at [413, 449] on p "[PERSON_NAME]" at bounding box center [497, 454] width 368 height 18
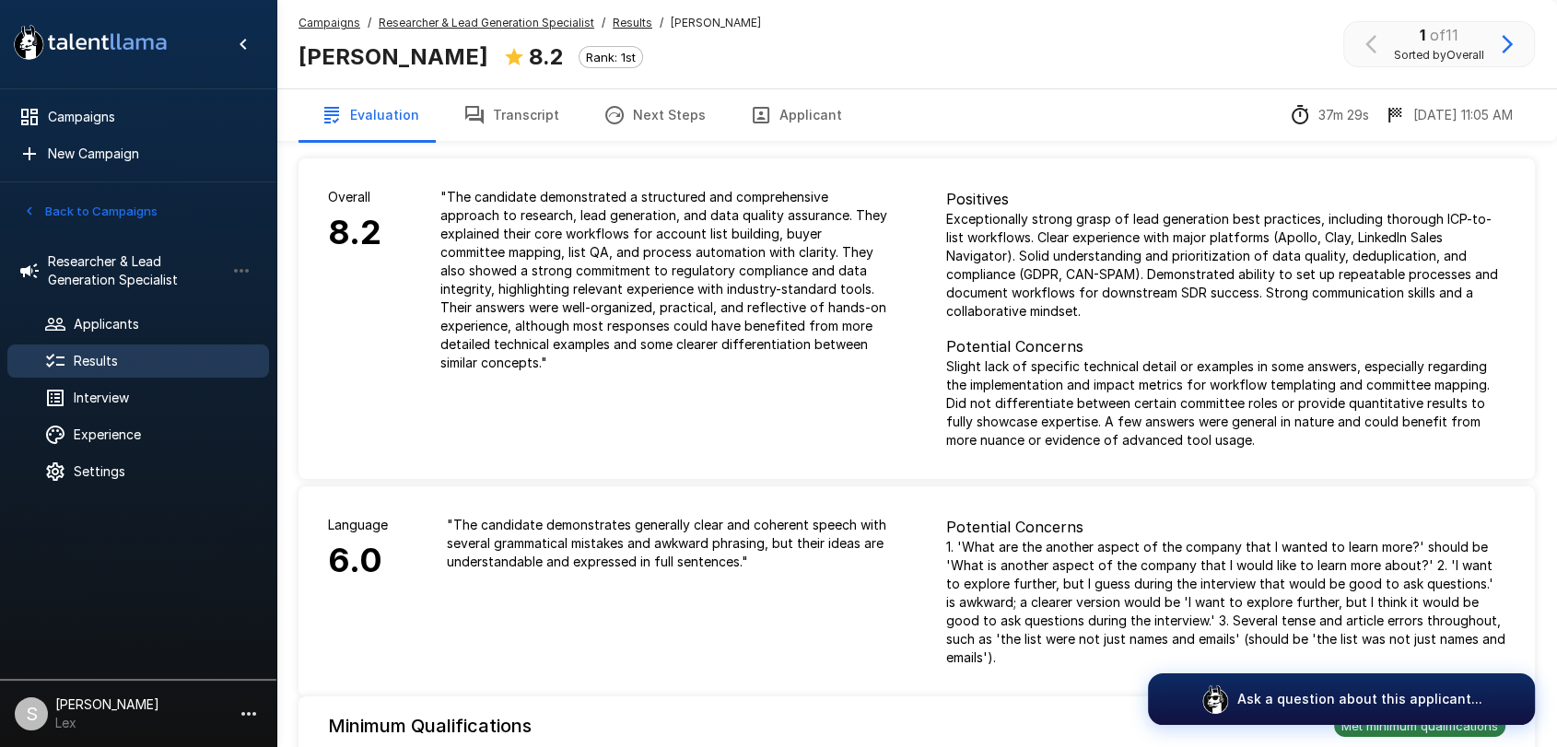
click at [774, 111] on button "Applicant" at bounding box center [796, 115] width 136 height 52
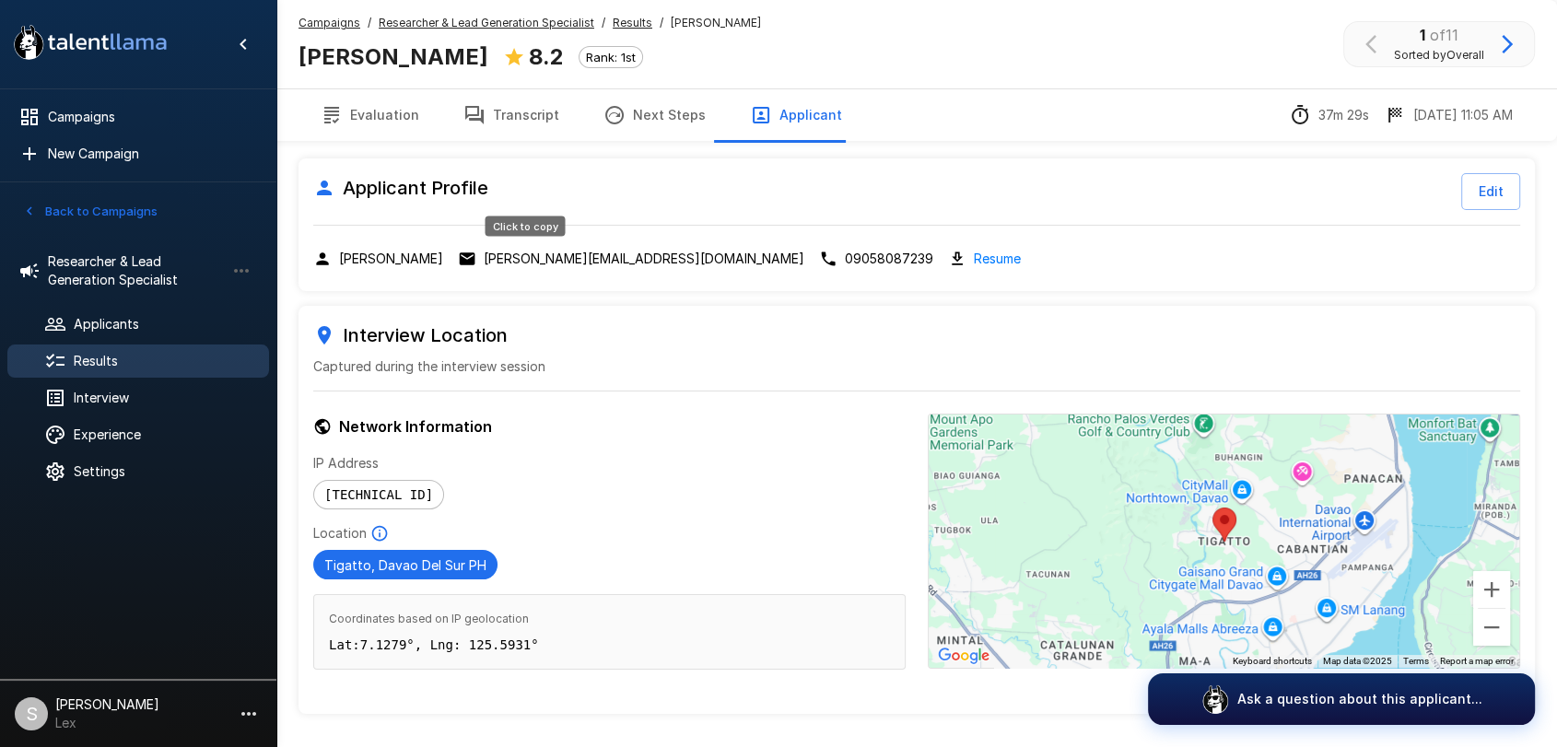
click at [495, 252] on p "[PERSON_NAME][EMAIL_ADDRESS][DOMAIN_NAME]" at bounding box center [644, 259] width 321 height 18
click at [110, 356] on span "Results" at bounding box center [164, 361] width 181 height 18
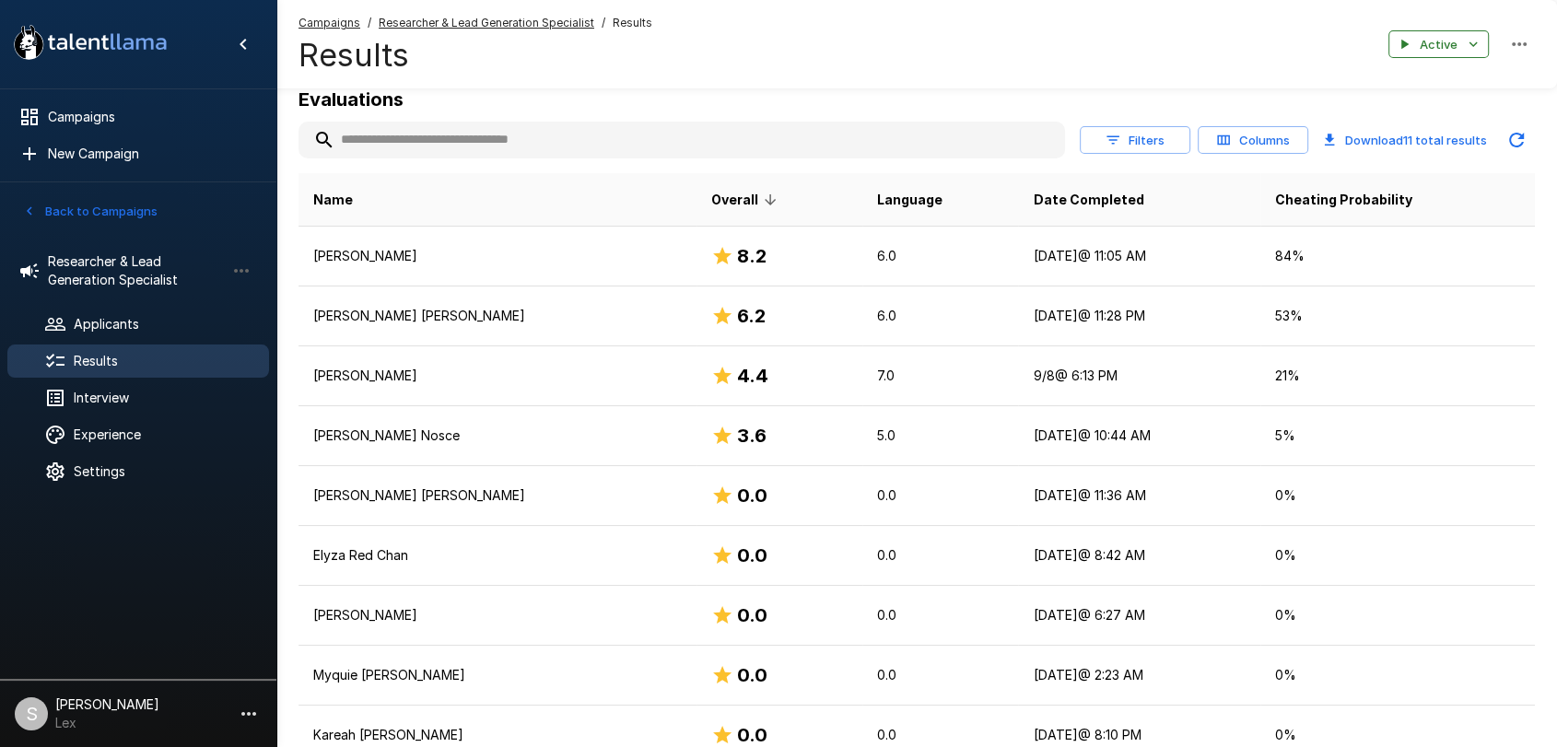
scroll to position [192, 0]
